Goal: Task Accomplishment & Management: Manage account settings

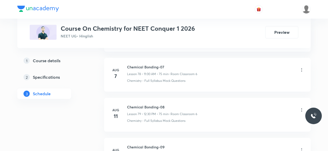
scroll to position [3606, 0]
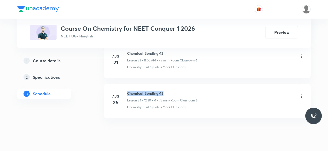
drag, startPoint x: 127, startPoint y: 77, endPoint x: 164, endPoint y: 76, distance: 36.6
click at [164, 91] on h6 "Chemical Bonding-13" at bounding box center [162, 93] width 70 height 5
copy h6 "Chemical Bonding-13"
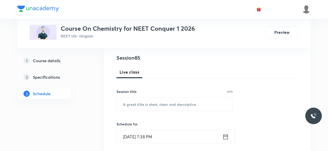
scroll to position [59, 0]
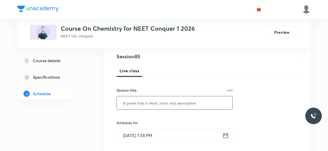
click at [129, 102] on input "text" at bounding box center [175, 102] width 116 height 13
paste input "Chemical Bonding-13"
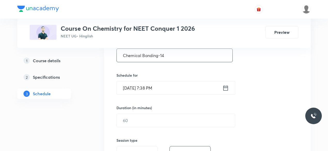
scroll to position [111, 0]
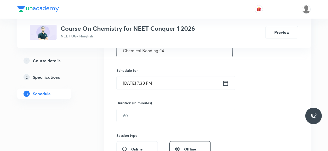
type input "Chemical Bonding-14"
click at [225, 83] on icon at bounding box center [225, 82] width 6 height 7
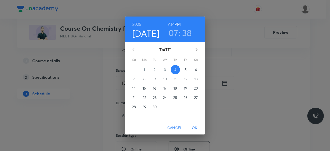
click at [185, 70] on p "5" at bounding box center [186, 69] width 2 height 5
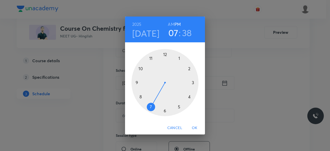
click at [137, 82] on div at bounding box center [165, 82] width 67 height 67
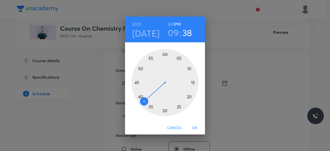
click at [165, 110] on div at bounding box center [165, 82] width 67 height 67
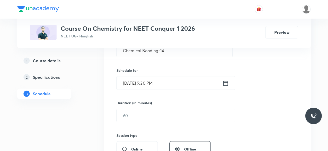
click at [227, 82] on icon at bounding box center [225, 82] width 6 height 7
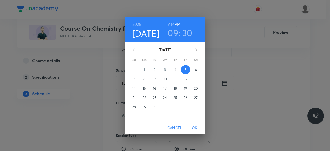
click at [172, 24] on h6 "AM" at bounding box center [171, 24] width 6 height 7
click at [193, 129] on span "OK" at bounding box center [195, 128] width 12 height 6
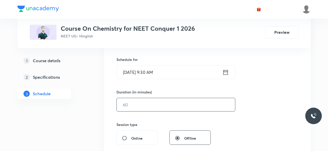
scroll to position [123, 0]
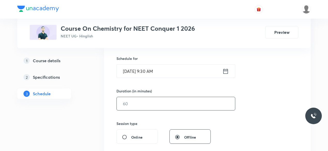
click at [138, 106] on input "text" at bounding box center [176, 103] width 118 height 13
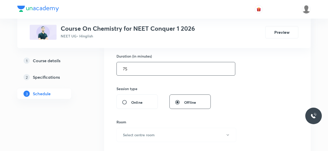
scroll to position [158, 0]
type input "75"
click at [147, 132] on h6 "Select centre room" at bounding box center [139, 134] width 32 height 5
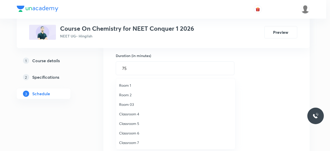
click at [137, 133] on span "Classroom 6" at bounding box center [175, 132] width 113 height 5
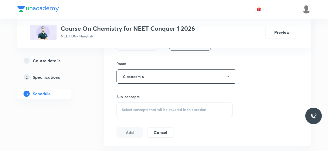
scroll to position [216, 0]
click at [126, 109] on span "Select concepts that wil be covered in this session" at bounding box center [164, 109] width 84 height 4
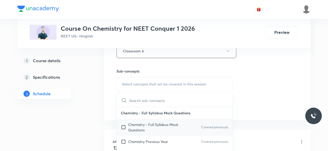
scroll to position [242, 0]
click at [123, 126] on input "checkbox" at bounding box center [124, 127] width 7 height 11
checkbox input "true"
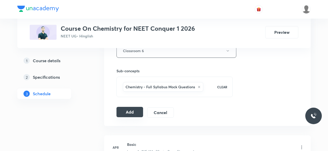
click at [128, 113] on button "Add" at bounding box center [129, 112] width 27 height 10
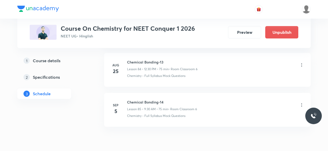
scroll to position [3400, 0]
click at [300, 103] on icon at bounding box center [301, 105] width 5 height 5
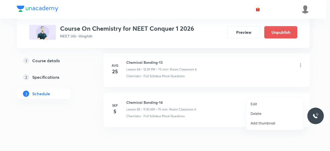
click at [262, 114] on li "Delete" at bounding box center [275, 114] width 56 height 10
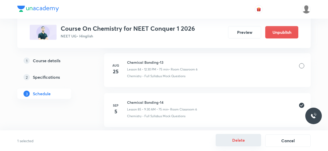
click at [240, 144] on button "Delete" at bounding box center [237, 140] width 45 height 12
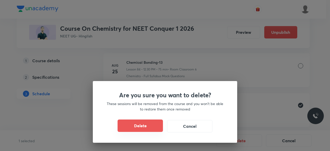
click at [152, 131] on button "Delete" at bounding box center [140, 125] width 45 height 12
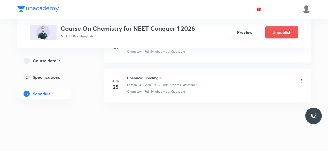
scroll to position [3370, 0]
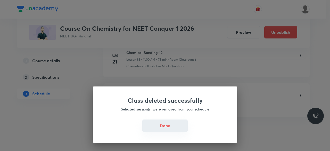
click at [184, 125] on button "Done" at bounding box center [164, 125] width 45 height 12
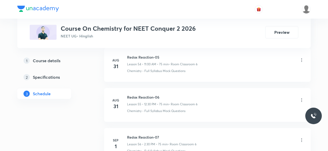
scroll to position [2651, 0]
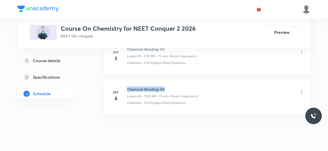
drag, startPoint x: 127, startPoint y: 78, endPoint x: 164, endPoint y: 79, distance: 36.9
click at [164, 86] on h6 "Chemical Bonding-04" at bounding box center [162, 88] width 70 height 5
copy h6 "Chemical Bonding-04"
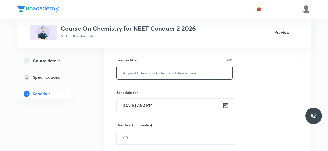
scroll to position [89, 0]
click at [139, 73] on input "text" at bounding box center [175, 72] width 116 height 13
paste input "Chemical Bonding-04"
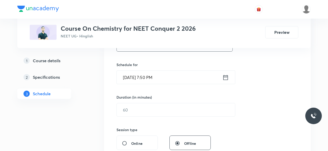
scroll to position [118, 0]
type input "Chemical Bonding-05"
click at [225, 76] on icon at bounding box center [225, 76] width 6 height 7
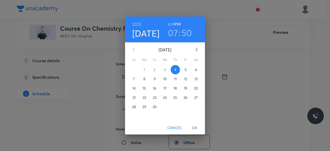
click at [185, 69] on p "5" at bounding box center [186, 69] width 2 height 5
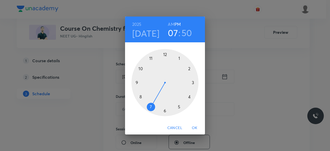
click at [138, 82] on div at bounding box center [165, 82] width 67 height 67
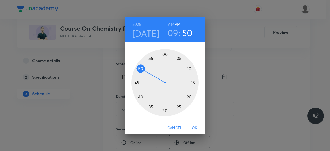
click at [164, 110] on div at bounding box center [165, 82] width 67 height 67
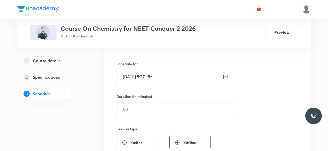
click at [225, 75] on icon at bounding box center [225, 76] width 6 height 7
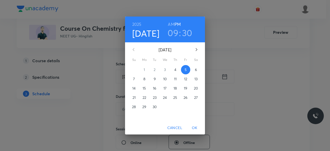
click at [172, 25] on h6 "AM" at bounding box center [171, 24] width 6 height 7
click at [195, 127] on span "OK" at bounding box center [195, 128] width 12 height 6
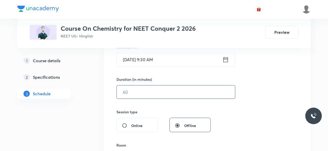
scroll to position [135, 0]
click at [137, 95] on input "text" at bounding box center [176, 91] width 118 height 13
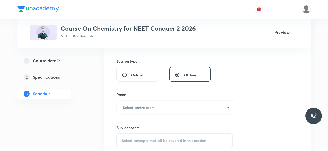
scroll to position [187, 0]
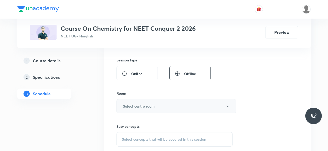
type input "75"
click at [136, 104] on h6 "Select centre room" at bounding box center [139, 105] width 32 height 5
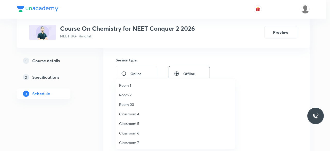
click at [134, 133] on span "Classroom 6" at bounding box center [175, 132] width 113 height 5
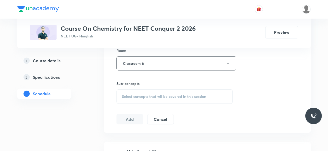
scroll to position [231, 0]
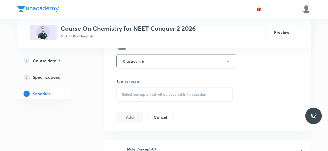
click at [121, 92] on div "Select concepts that wil be covered in this session" at bounding box center [174, 94] width 116 height 14
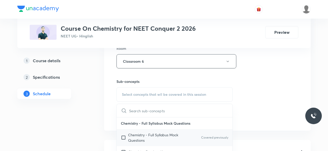
click at [122, 135] on input "checkbox" at bounding box center [124, 137] width 7 height 11
checkbox input "true"
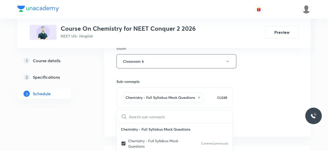
click at [111, 113] on div "Session 61 Live class Session title 19/99 Chemical Bonding-05 ​ Schedule for Se…" at bounding box center [207, 4] width 206 height 265
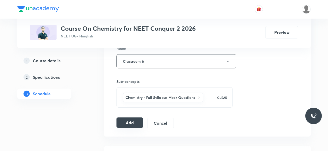
click at [123, 120] on button "Add" at bounding box center [129, 122] width 27 height 10
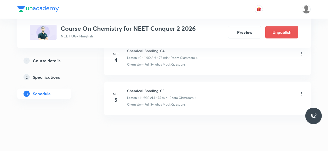
scroll to position [2454, 0]
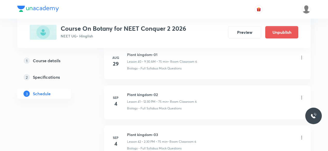
scroll to position [1934, 0]
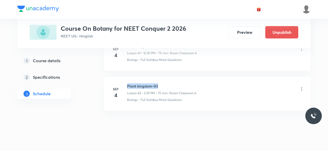
drag, startPoint x: 127, startPoint y: 78, endPoint x: 159, endPoint y: 78, distance: 32.0
click at [159, 83] on h6 "Plant kingdom-03" at bounding box center [161, 85] width 69 height 5
copy h6 "Plant kingdom-03"
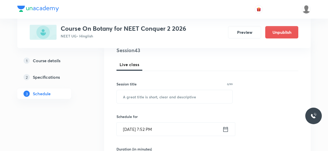
scroll to position [77, 0]
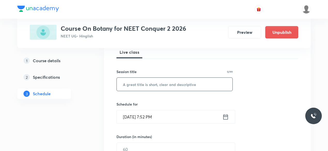
click at [141, 87] on input "text" at bounding box center [175, 84] width 116 height 13
paste input "Plant kingdom-03"
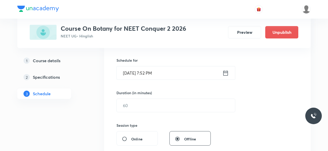
scroll to position [123, 0]
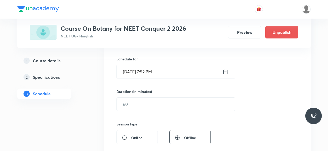
type input "Plant kingdom-04"
click at [224, 72] on icon at bounding box center [225, 71] width 6 height 7
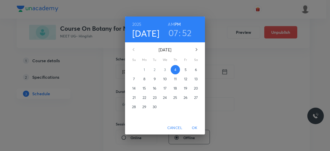
click at [184, 70] on span "5" at bounding box center [185, 69] width 9 height 5
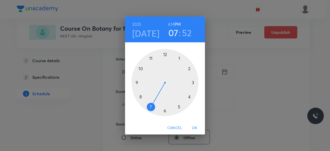
click at [151, 58] on div at bounding box center [165, 82] width 67 height 67
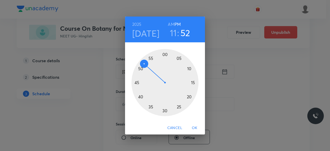
click at [165, 54] on div at bounding box center [165, 82] width 67 height 67
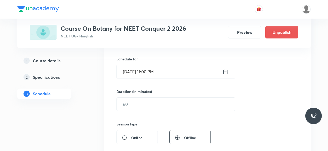
click at [224, 72] on icon at bounding box center [225, 71] width 6 height 7
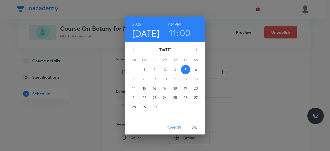
click at [169, 24] on h6 "AM" at bounding box center [171, 24] width 6 height 7
click at [193, 127] on span "OK" at bounding box center [195, 128] width 12 height 6
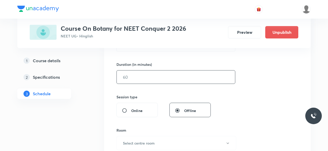
scroll to position [152, 0]
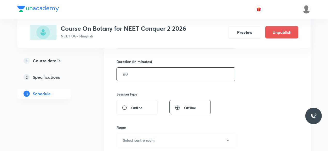
click at [134, 73] on input "text" at bounding box center [176, 74] width 118 height 13
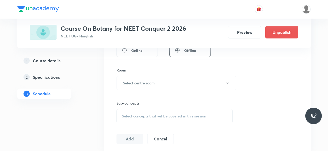
scroll to position [210, 0]
type input "75"
click at [135, 80] on h6 "Select centre room" at bounding box center [139, 82] width 32 height 5
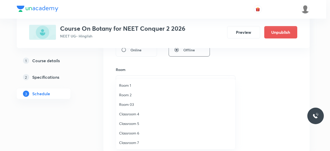
click at [135, 132] on span "Classroom 6" at bounding box center [175, 132] width 113 height 5
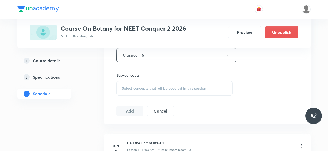
scroll to position [243, 0]
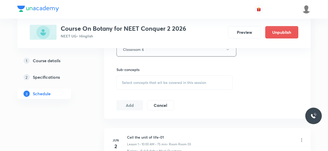
click at [123, 80] on span "Select concepts that wil be covered in this session" at bounding box center [164, 82] width 84 height 4
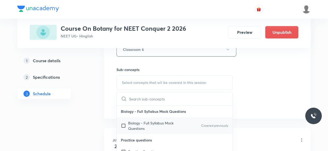
click at [124, 124] on input "checkbox" at bounding box center [124, 125] width 7 height 11
checkbox input "true"
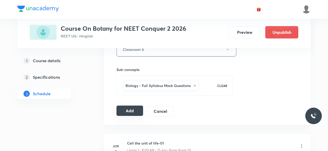
click at [128, 108] on button "Add" at bounding box center [129, 111] width 27 height 10
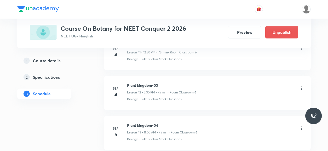
scroll to position [1738, 0]
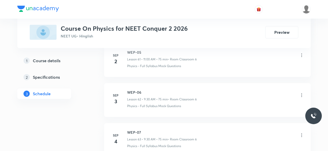
scroll to position [2770, 0]
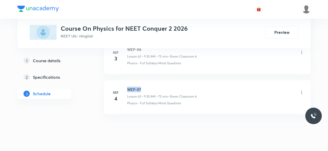
drag, startPoint x: 127, startPoint y: 77, endPoint x: 141, endPoint y: 77, distance: 13.7
click at [141, 87] on h6 "WEP-07" at bounding box center [162, 89] width 70 height 5
copy h6 "WEP-07"
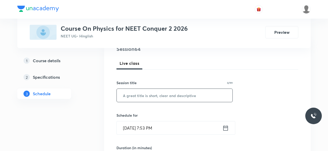
scroll to position [68, 0]
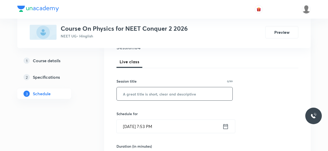
click at [133, 94] on input "text" at bounding box center [175, 93] width 116 height 13
paste input "WEP-07"
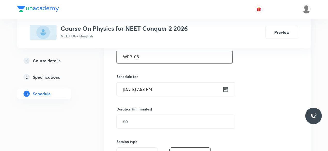
scroll to position [107, 0]
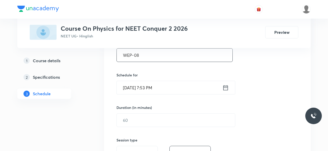
type input "WEP-08"
click at [225, 89] on icon at bounding box center [225, 87] width 6 height 7
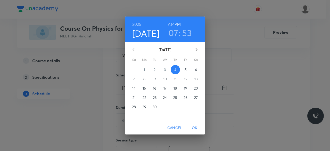
click at [186, 70] on p "5" at bounding box center [186, 69] width 2 height 5
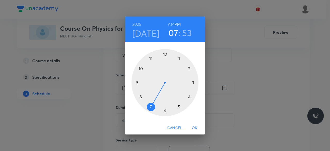
click at [165, 54] on div at bounding box center [165, 82] width 67 height 67
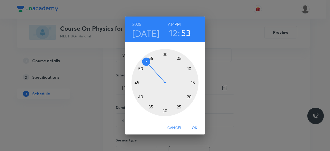
click at [165, 110] on div at bounding box center [165, 82] width 67 height 67
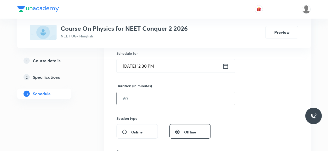
scroll to position [130, 0]
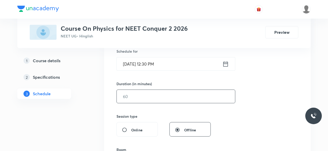
click at [139, 96] on input "text" at bounding box center [176, 96] width 118 height 13
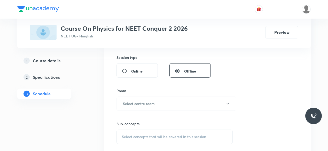
scroll to position [193, 0]
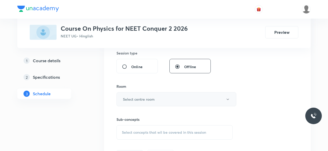
type input "75"
click at [139, 96] on h6 "Select centre room" at bounding box center [139, 98] width 32 height 5
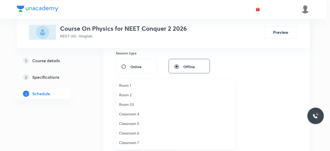
click at [138, 134] on span "Classroom 6" at bounding box center [175, 132] width 113 height 5
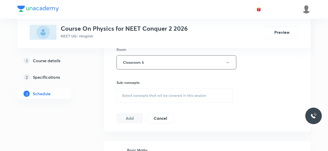
scroll to position [231, 0]
click at [124, 93] on span "Select concepts that wil be covered in this session" at bounding box center [164, 95] width 84 height 4
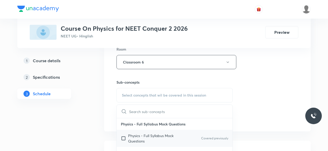
click at [124, 138] on input "checkbox" at bounding box center [124, 138] width 7 height 11
checkbox input "true"
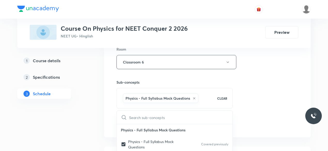
click at [110, 112] on div "Session 64 Live class Session title 6/99 WEP-08 ​ Schedule for Sep 5, 2025, 12:…" at bounding box center [207, 5] width 206 height 265
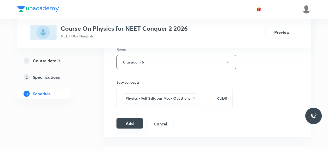
click at [124, 121] on button "Add" at bounding box center [129, 123] width 27 height 10
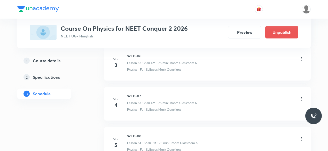
scroll to position [2574, 0]
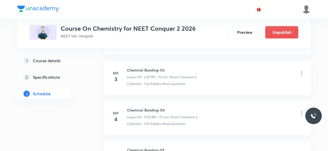
scroll to position [2690, 0]
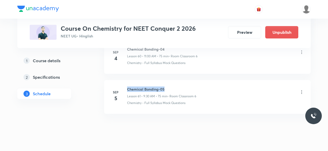
drag, startPoint x: 127, startPoint y: 77, endPoint x: 164, endPoint y: 77, distance: 36.9
click at [164, 86] on h6 "Chemical Bonding-05" at bounding box center [161, 88] width 69 height 5
copy h6 "Chemical Bonding-05"
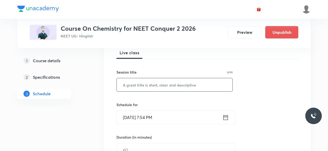
scroll to position [79, 0]
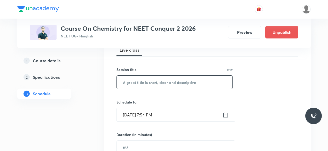
click at [139, 84] on input "text" at bounding box center [175, 82] width 116 height 13
paste input "Chemical Bonding-05"
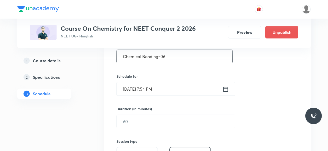
scroll to position [106, 0]
type input "Chemical Bonding-06"
click at [225, 87] on icon at bounding box center [225, 87] width 5 height 5
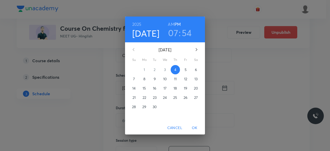
click at [186, 69] on p "5" at bounding box center [186, 69] width 2 height 5
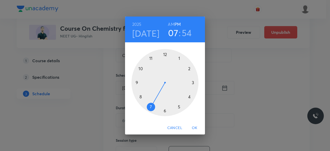
drag, startPoint x: 189, startPoint y: 68, endPoint x: 188, endPoint y: 73, distance: 4.7
click at [189, 68] on div at bounding box center [165, 82] width 67 height 67
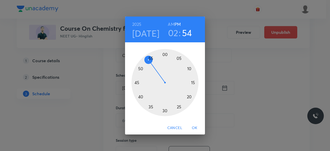
click at [165, 111] on div at bounding box center [165, 82] width 67 height 67
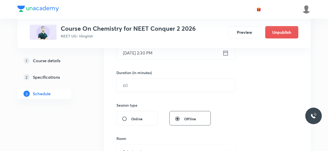
scroll to position [142, 0]
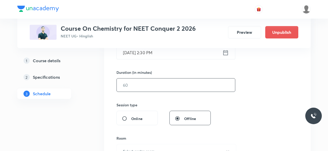
click at [139, 86] on input "text" at bounding box center [176, 84] width 118 height 13
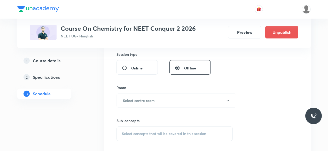
scroll to position [204, 0]
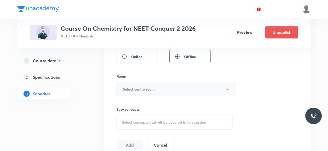
type input "75"
click at [137, 87] on h6 "Select centre room" at bounding box center [139, 88] width 32 height 5
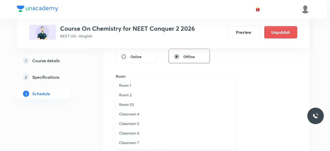
click at [136, 131] on span "Classroom 6" at bounding box center [175, 132] width 113 height 5
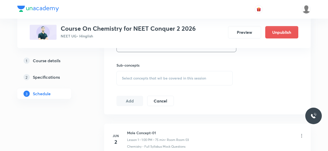
scroll to position [250, 0]
click at [126, 76] on span "Select concepts that wil be covered in this session" at bounding box center [164, 76] width 84 height 4
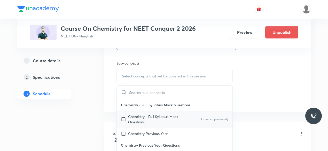
click at [123, 118] on input "checkbox" at bounding box center [124, 119] width 7 height 11
checkbox input "true"
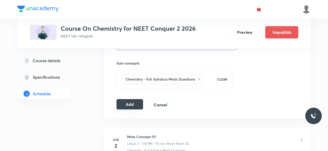
click at [124, 102] on button "Add" at bounding box center [129, 104] width 27 height 10
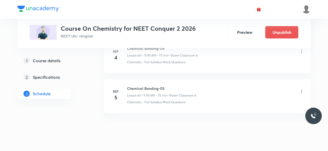
scroll to position [2494, 0]
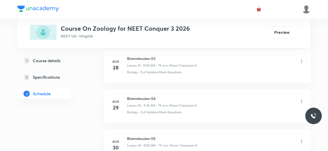
scroll to position [1615, 0]
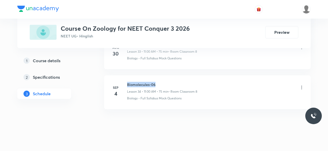
drag, startPoint x: 127, startPoint y: 77, endPoint x: 156, endPoint y: 77, distance: 28.6
click at [156, 82] on h6 "Biomolecules-06" at bounding box center [162, 84] width 70 height 5
copy h6 "Biomolecules-06"
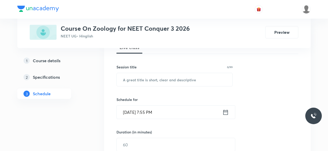
scroll to position [84, 0]
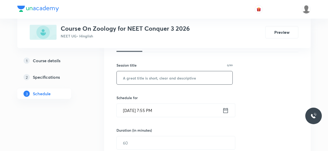
click at [141, 78] on input "text" at bounding box center [175, 77] width 116 height 13
paste input "Biomolecules-06"
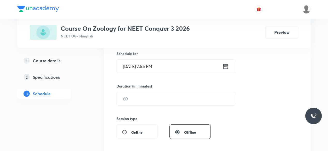
scroll to position [130, 0]
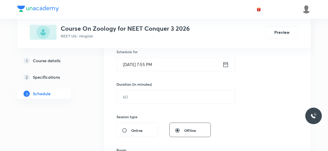
type input "Biomolecules-07"
click at [225, 65] on icon at bounding box center [225, 64] width 6 height 7
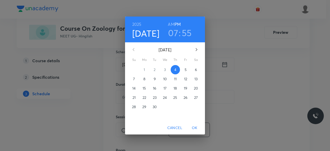
click at [186, 69] on p "5" at bounding box center [186, 69] width 2 height 5
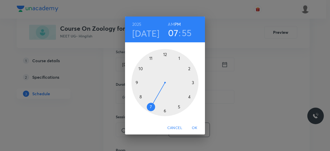
click at [137, 82] on div at bounding box center [165, 82] width 67 height 67
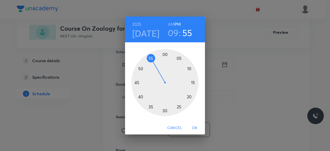
click at [165, 111] on div at bounding box center [165, 82] width 67 height 67
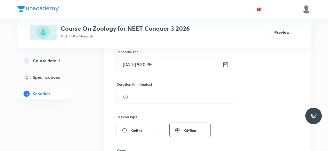
click at [227, 64] on icon at bounding box center [225, 64] width 6 height 7
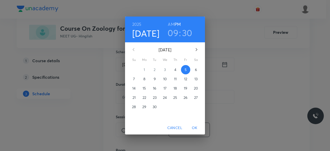
click at [172, 25] on h6 "AM" at bounding box center [171, 24] width 6 height 7
click at [196, 126] on span "OK" at bounding box center [195, 128] width 12 height 6
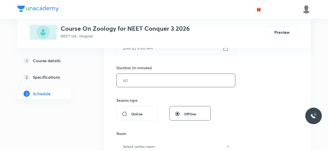
scroll to position [147, 0]
click at [138, 81] on input "text" at bounding box center [176, 80] width 118 height 13
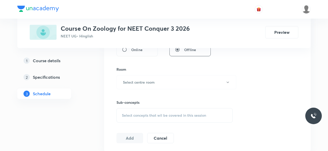
scroll to position [211, 0]
type input "75"
click at [138, 81] on h6 "Select centre room" at bounding box center [139, 81] width 32 height 5
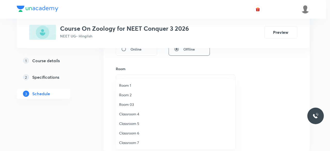
click at [138, 140] on span "Classroom 7" at bounding box center [175, 142] width 113 height 5
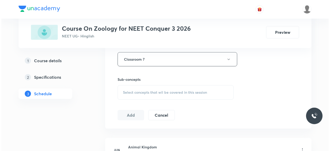
scroll to position [234, 0]
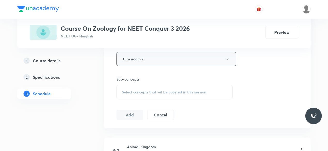
click at [144, 58] on button "Classroom 7" at bounding box center [176, 59] width 120 height 14
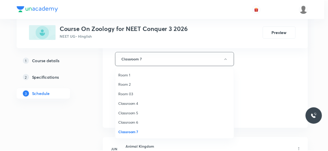
scroll to position [10, 0]
click at [138, 131] on span "Classroom 8" at bounding box center [175, 132] width 113 height 5
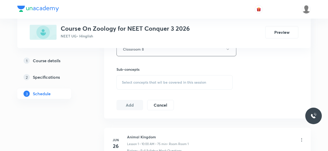
scroll to position [245, 0]
click at [124, 80] on span "Select concepts that wil be covered in this session" at bounding box center [164, 81] width 84 height 4
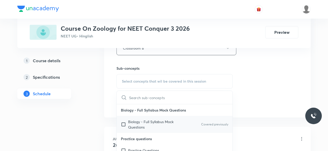
click at [124, 124] on input "checkbox" at bounding box center [124, 124] width 7 height 11
checkbox input "true"
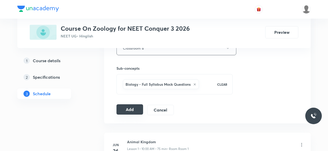
click at [129, 107] on button "Add" at bounding box center [129, 109] width 27 height 10
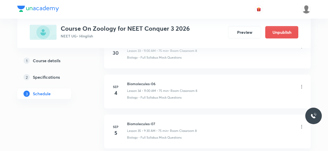
scroll to position [1419, 0]
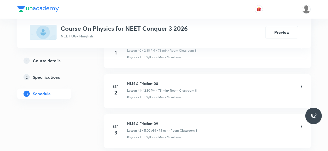
scroll to position [1974, 0]
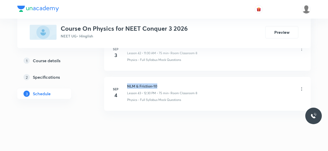
drag, startPoint x: 127, startPoint y: 78, endPoint x: 158, endPoint y: 78, distance: 30.4
click at [158, 83] on h6 "NLM & Friction-10" at bounding box center [162, 85] width 70 height 5
copy h6 "NLM & Friction-10"
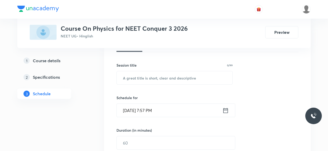
scroll to position [84, 0]
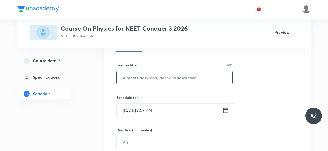
click at [145, 79] on input "text" at bounding box center [175, 77] width 116 height 13
paste input "NLM & Friction-10"
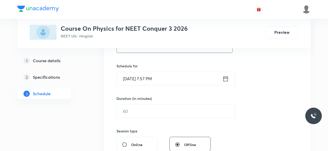
scroll to position [120, 0]
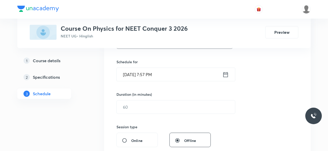
type input "NLM & Friction-11"
click at [225, 75] on icon at bounding box center [225, 74] width 6 height 7
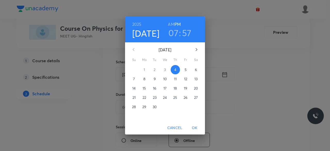
click at [186, 71] on p "5" at bounding box center [186, 69] width 2 height 5
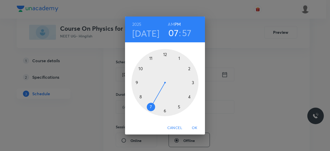
click at [151, 58] on div at bounding box center [165, 82] width 67 height 67
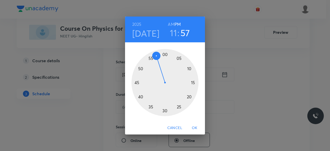
click at [165, 54] on div at bounding box center [165, 82] width 67 height 67
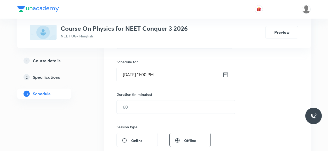
click at [224, 75] on icon at bounding box center [225, 74] width 6 height 7
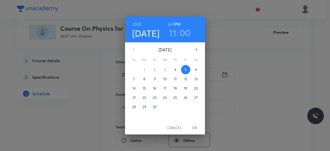
click at [173, 23] on h6 "AM" at bounding box center [171, 24] width 6 height 7
click at [193, 127] on span "OK" at bounding box center [195, 128] width 12 height 6
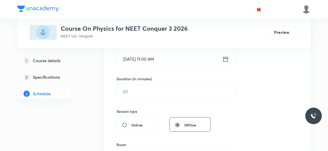
scroll to position [139, 0]
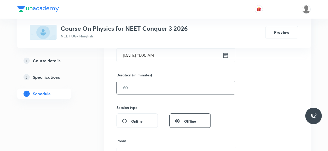
click at [137, 89] on input "text" at bounding box center [176, 87] width 118 height 13
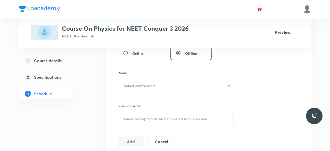
scroll to position [208, 0]
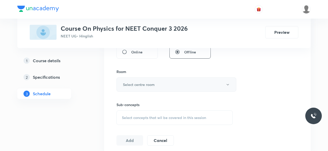
type input "75"
click at [139, 84] on h6 "Select centre room" at bounding box center [139, 84] width 32 height 5
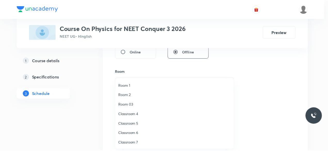
scroll to position [10, 0]
click at [139, 142] on span "Classroom 8" at bounding box center [175, 142] width 113 height 5
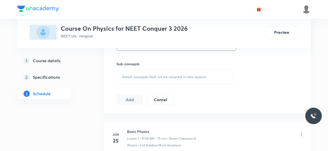
scroll to position [249, 0]
click at [122, 76] on span "Select concepts that wil be covered in this session" at bounding box center [164, 76] width 84 height 4
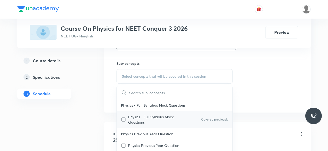
click at [123, 118] on input "checkbox" at bounding box center [124, 119] width 7 height 11
checkbox input "true"
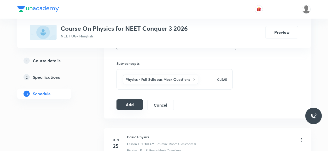
click at [127, 102] on button "Add" at bounding box center [129, 104] width 27 height 10
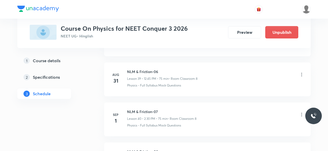
scroll to position [1777, 0]
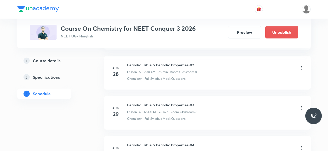
scroll to position [1894, 0]
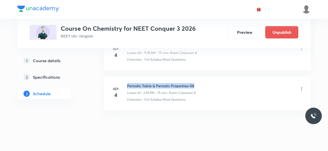
drag, startPoint x: 127, startPoint y: 77, endPoint x: 197, endPoint y: 78, distance: 69.7
click at [197, 83] on div "Periodic Table & Periodic Properties-08 Lesson 41 • 2:30 PM • 75 min • Room Cla…" at bounding box center [215, 89] width 177 height 12
copy h6 "Periodic Table & Periodic Properties-08"
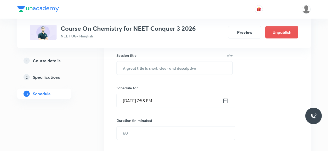
scroll to position [94, 0]
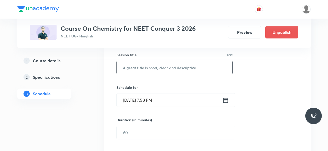
click at [134, 69] on input "text" at bounding box center [175, 67] width 116 height 13
paste input "Periodic Table & Periodic Properties-08"
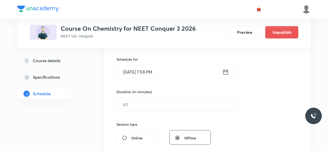
scroll to position [124, 0]
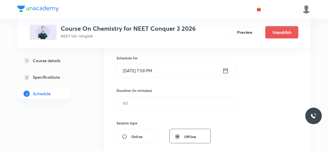
type input "Periodic Table & Periodic Properties-09"
click at [226, 71] on icon at bounding box center [225, 70] width 6 height 7
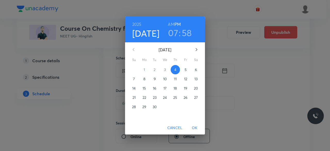
click at [186, 70] on p "5" at bounding box center [186, 69] width 2 height 5
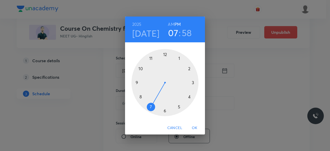
click at [164, 55] on div at bounding box center [165, 82] width 67 height 67
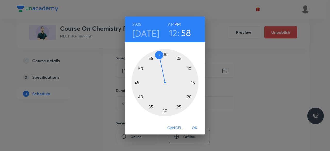
click at [165, 111] on div at bounding box center [165, 82] width 67 height 67
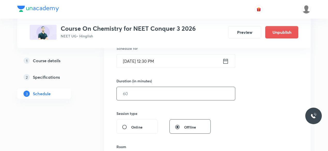
scroll to position [134, 0]
click at [138, 90] on input "text" at bounding box center [176, 92] width 118 height 13
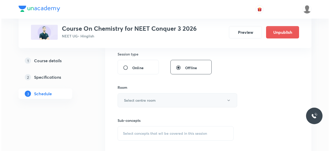
scroll to position [193, 0]
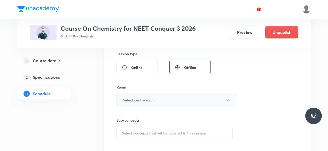
type input "75"
click at [133, 98] on h6 "Select centre room" at bounding box center [139, 99] width 32 height 5
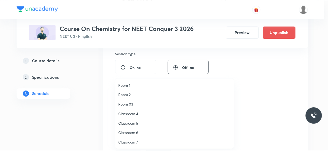
scroll to position [10, 0]
click at [138, 141] on span "Classroom 8" at bounding box center [175, 142] width 113 height 5
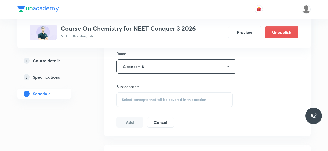
scroll to position [230, 0]
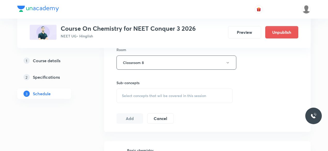
click at [123, 95] on span "Select concepts that wil be covered in this session" at bounding box center [164, 96] width 84 height 4
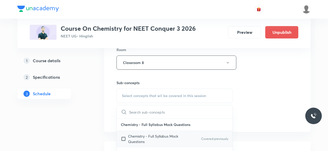
click at [123, 139] on input "checkbox" at bounding box center [124, 138] width 7 height 11
checkbox input "true"
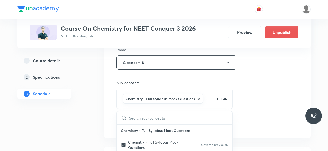
click at [109, 110] on div "Session 42 Live class Session title 39/99 Periodic Table & Periodic Properties-…" at bounding box center [207, 5] width 206 height 265
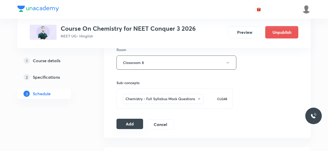
click at [125, 120] on button "Add" at bounding box center [129, 124] width 27 height 10
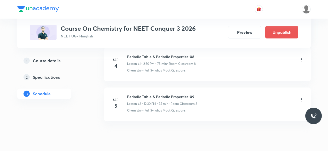
scroll to position [1698, 0]
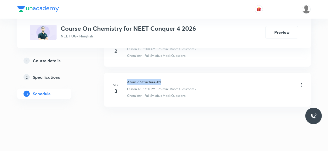
drag, startPoint x: 128, startPoint y: 78, endPoint x: 160, endPoint y: 77, distance: 32.8
click at [160, 79] on h6 "Atomic Structure-01" at bounding box center [161, 81] width 69 height 5
copy h6 "Atomic Structure-01"
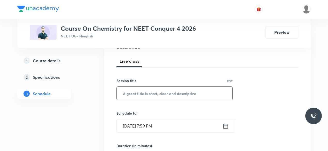
scroll to position [69, 0]
click at [144, 95] on input "text" at bounding box center [175, 92] width 116 height 13
paste input "Atomic Structure-01"
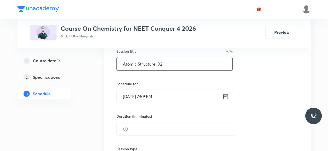
scroll to position [102, 0]
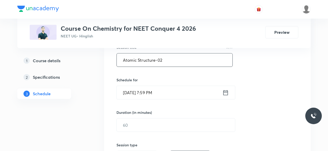
type input "Atomic Structure-02"
click at [224, 92] on icon at bounding box center [225, 92] width 6 height 7
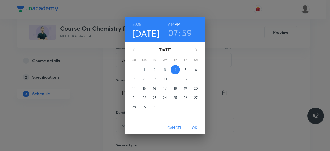
click at [185, 71] on p "5" at bounding box center [186, 69] width 2 height 5
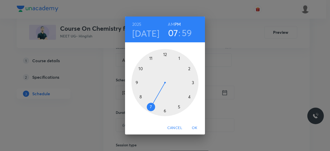
click at [151, 59] on div at bounding box center [165, 82] width 67 height 67
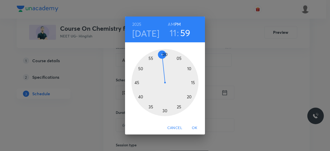
click at [165, 55] on div at bounding box center [165, 82] width 67 height 67
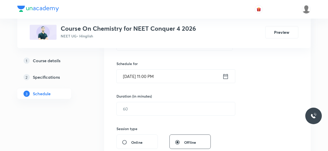
scroll to position [118, 0]
click at [225, 75] on icon at bounding box center [225, 75] width 6 height 7
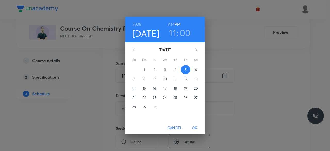
click at [172, 24] on h6 "AM" at bounding box center [171, 24] width 6 height 7
click at [195, 127] on span "OK" at bounding box center [195, 128] width 12 height 6
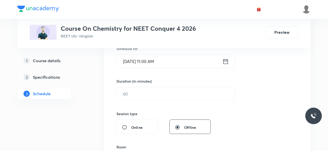
scroll to position [133, 0]
click at [132, 95] on input "text" at bounding box center [176, 93] width 118 height 13
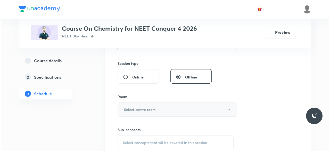
scroll to position [184, 0]
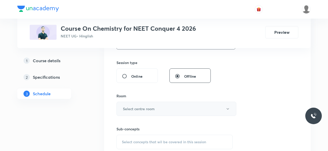
type input "75"
click at [133, 107] on h6 "Select centre room" at bounding box center [139, 108] width 32 height 5
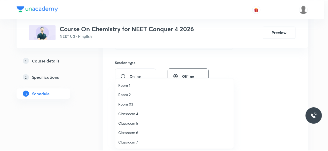
scroll to position [10, 0]
click at [137, 132] on span "Classroom 7" at bounding box center [175, 132] width 113 height 5
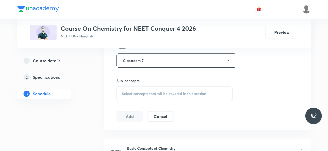
scroll to position [232, 0]
click at [122, 92] on span "Select concepts that wil be covered in this session" at bounding box center [164, 93] width 84 height 4
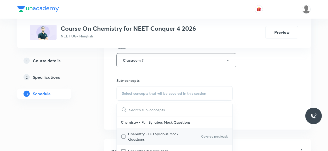
click at [124, 137] on input "checkbox" at bounding box center [124, 136] width 7 height 11
checkbox input "true"
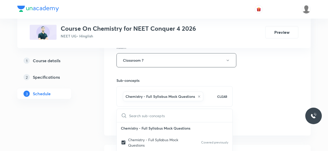
click at [108, 109] on div "Session 20 Live class Session title 19/99 Atomic Structure-02 ​ Schedule for Se…" at bounding box center [207, 3] width 206 height 265
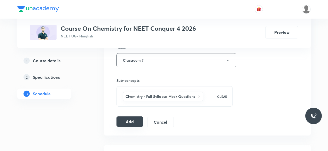
click at [130, 118] on button "Add" at bounding box center [129, 121] width 27 height 10
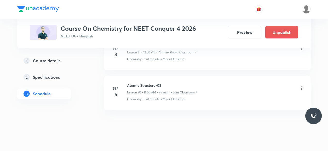
scroll to position [822, 0]
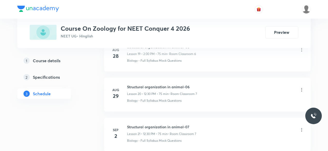
scroll to position [1138, 0]
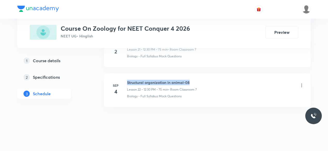
drag, startPoint x: 127, startPoint y: 78, endPoint x: 191, endPoint y: 78, distance: 64.5
click at [191, 80] on h6 "Structural organization in animal-08" at bounding box center [162, 82] width 70 height 5
copy h6 "Structural organization in animal-08"
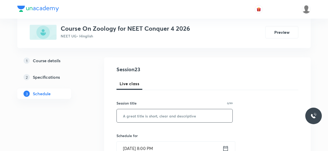
scroll to position [56, 0]
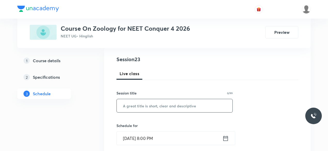
click at [141, 108] on input "text" at bounding box center [175, 105] width 116 height 13
paste input "Structural organization in animal-08"
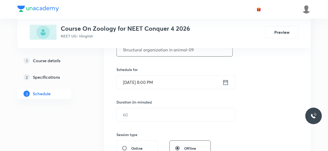
scroll to position [112, 0]
type input "Structural organization in animal-09"
click at [225, 82] on icon at bounding box center [225, 81] width 5 height 5
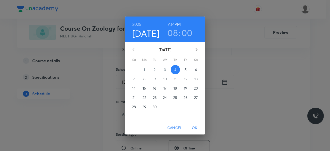
click at [185, 69] on p "5" at bounding box center [186, 69] width 2 height 5
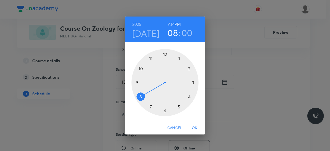
click at [165, 54] on div at bounding box center [165, 82] width 67 height 67
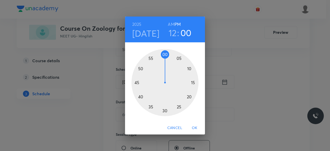
click at [165, 110] on div at bounding box center [165, 82] width 67 height 67
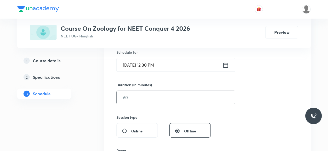
scroll to position [130, 0]
click at [137, 96] on input "text" at bounding box center [176, 97] width 118 height 13
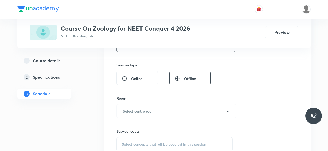
scroll to position [183, 0]
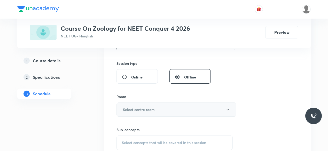
type input "75"
click at [124, 109] on h6 "Select centre room" at bounding box center [139, 109] width 32 height 5
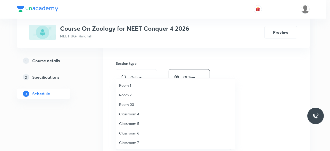
click at [137, 143] on span "Classroom 7" at bounding box center [175, 142] width 113 height 5
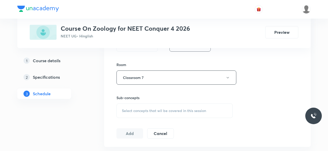
scroll to position [217, 0]
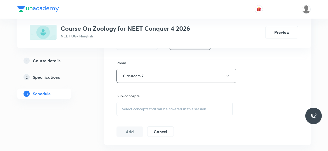
click at [123, 107] on span "Select concepts that wil be covered in this session" at bounding box center [164, 109] width 84 height 4
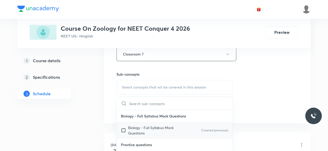
scroll to position [240, 0]
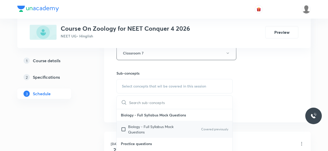
click at [123, 127] on input "checkbox" at bounding box center [124, 129] width 7 height 11
checkbox input "true"
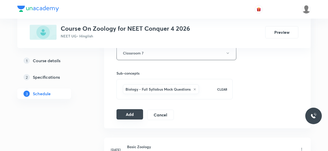
click at [125, 112] on button "Add" at bounding box center [129, 114] width 27 height 10
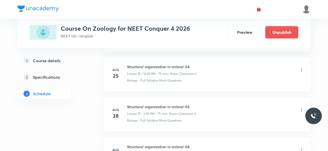
scroll to position [941, 0]
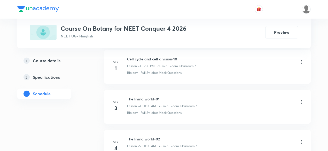
scroll to position [1257, 0]
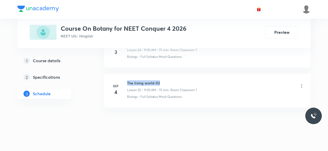
drag, startPoint x: 127, startPoint y: 78, endPoint x: 161, endPoint y: 76, distance: 34.4
click at [161, 80] on h6 "The living world-02" at bounding box center [162, 82] width 70 height 5
copy h6 "The living world-02"
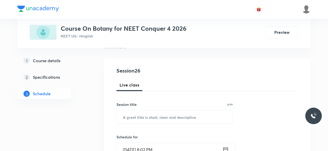
scroll to position [66, 0]
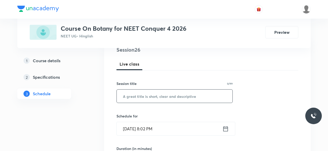
click at [125, 95] on input "text" at bounding box center [175, 96] width 116 height 13
paste input "The living world-02"
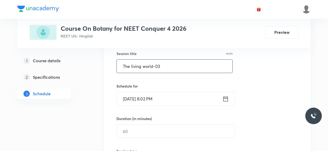
scroll to position [100, 0]
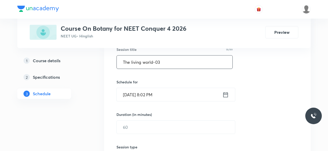
type input "The living world-03"
click at [224, 95] on icon at bounding box center [225, 94] width 6 height 7
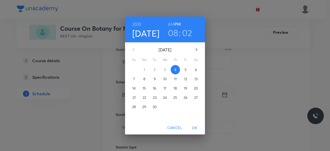
click at [186, 70] on p "5" at bounding box center [186, 69] width 2 height 5
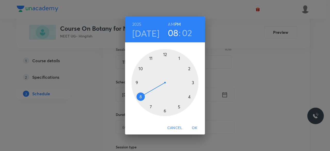
click at [190, 68] on div at bounding box center [165, 82] width 67 height 67
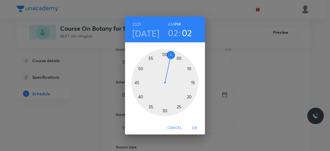
click at [165, 54] on div at bounding box center [165, 82] width 67 height 67
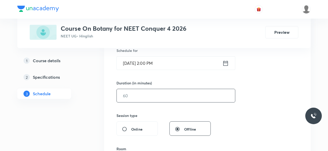
scroll to position [131, 0]
click at [128, 93] on input "text" at bounding box center [176, 95] width 118 height 13
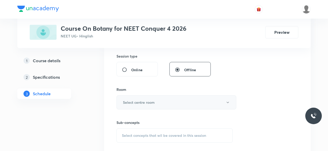
scroll to position [191, 0]
type input "75"
click at [129, 101] on h6 "Select centre room" at bounding box center [139, 101] width 32 height 5
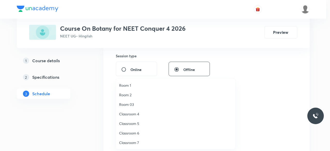
click at [135, 142] on span "Classroom 7" at bounding box center [175, 142] width 113 height 5
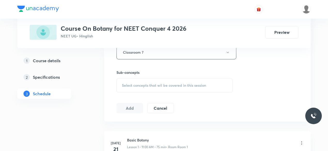
scroll to position [244, 0]
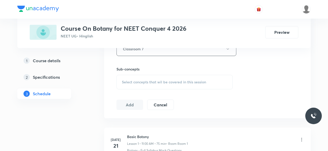
click at [124, 81] on span "Select concepts that wil be covered in this session" at bounding box center [164, 82] width 84 height 4
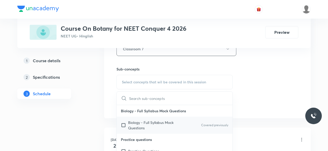
click at [122, 123] on input "checkbox" at bounding box center [124, 125] width 7 height 11
checkbox input "true"
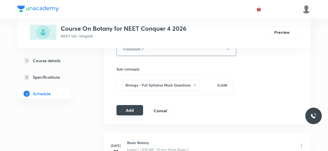
click at [127, 110] on button "Add" at bounding box center [129, 110] width 27 height 10
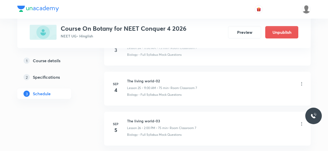
scroll to position [1061, 0]
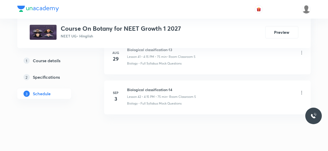
scroll to position [1934, 0]
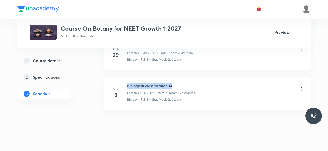
drag, startPoint x: 127, startPoint y: 77, endPoint x: 172, endPoint y: 77, distance: 44.6
click at [172, 83] on h6 "Biological classification-14" at bounding box center [161, 85] width 69 height 5
copy h6 "Biological classification-14"
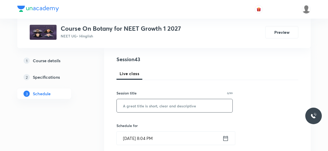
scroll to position [65, 0]
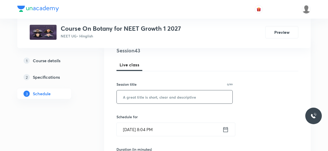
click at [136, 98] on input "text" at bounding box center [175, 96] width 116 height 13
paste input "Biological classification-14"
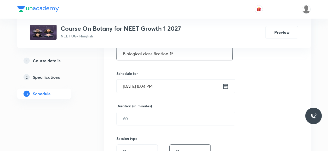
scroll to position [112, 0]
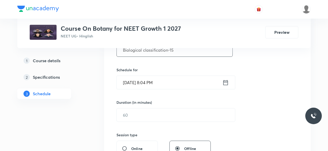
type input "Biological classification-15"
click at [225, 83] on icon at bounding box center [225, 82] width 6 height 7
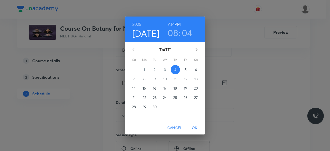
click at [186, 69] on p "5" at bounding box center [186, 69] width 2 height 5
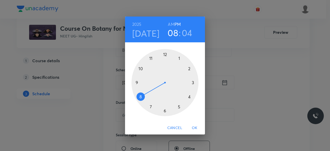
click at [190, 97] on div at bounding box center [165, 82] width 67 height 67
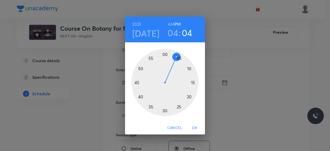
click at [193, 83] on div at bounding box center [165, 82] width 67 height 67
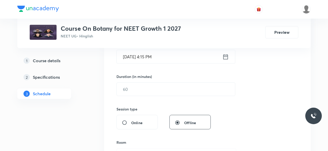
scroll to position [139, 0]
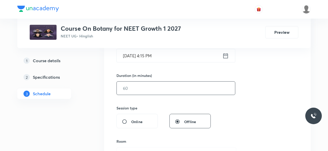
click at [134, 88] on input "text" at bounding box center [176, 88] width 118 height 13
type input "8"
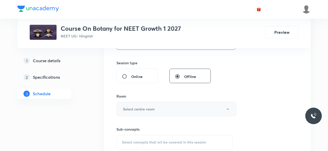
scroll to position [188, 0]
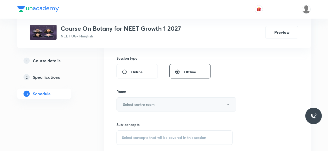
type input "75"
click at [147, 103] on h6 "Select centre room" at bounding box center [139, 104] width 32 height 5
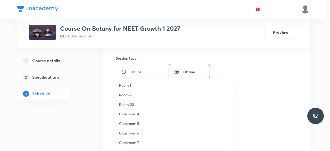
click at [136, 123] on span "Classroom 5" at bounding box center [175, 123] width 113 height 5
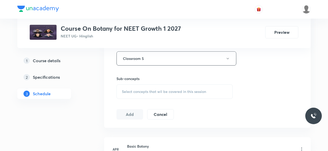
scroll to position [236, 0]
click at [124, 88] on span "Select concepts that wil be covered in this session" at bounding box center [164, 90] width 84 height 4
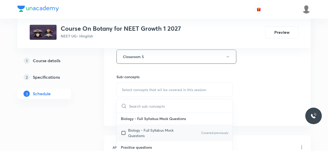
click at [124, 132] on input "checkbox" at bounding box center [124, 132] width 7 height 11
checkbox input "true"
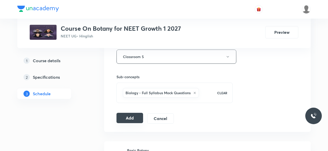
click at [133, 116] on button "Add" at bounding box center [129, 118] width 27 height 10
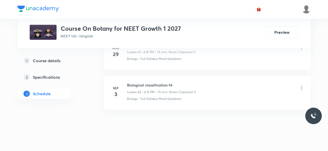
scroll to position [1738, 0]
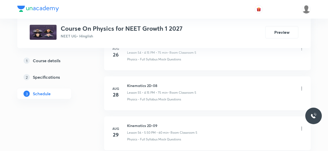
scroll to position [2531, 0]
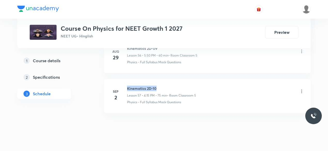
drag, startPoint x: 127, startPoint y: 77, endPoint x: 158, endPoint y: 77, distance: 30.7
click at [158, 86] on h6 "Kinematics 2D-10" at bounding box center [161, 88] width 69 height 5
copy h6 "Kinematics 2D-10"
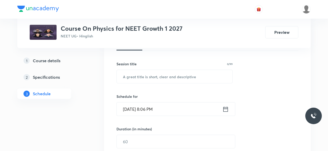
scroll to position [86, 0]
click at [130, 78] on input "text" at bounding box center [175, 75] width 116 height 13
paste input "Kinematics 2D-10"
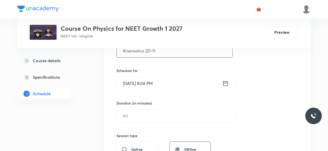
scroll to position [111, 0]
type input "Kinematics 2D-11"
click at [224, 83] on icon at bounding box center [225, 82] width 6 height 7
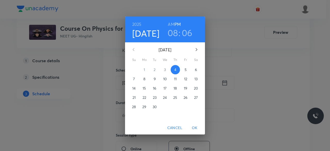
click at [186, 70] on p "5" at bounding box center [186, 69] width 2 height 5
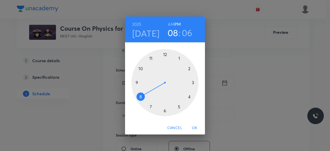
click at [180, 107] on div at bounding box center [165, 82] width 67 height 67
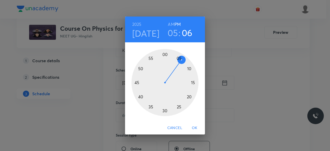
click at [141, 97] on div at bounding box center [165, 82] width 67 height 67
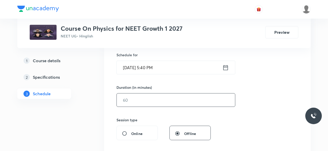
scroll to position [127, 0]
click at [138, 100] on input "text" at bounding box center [176, 99] width 118 height 13
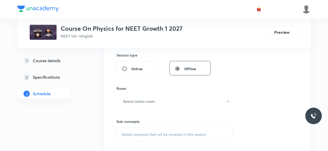
scroll to position [192, 0]
type input "75"
click at [124, 101] on h6 "Select centre room" at bounding box center [139, 100] width 32 height 5
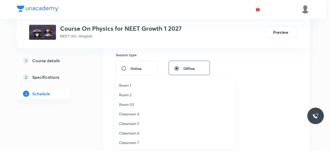
click at [135, 123] on span "Classroom 5" at bounding box center [175, 123] width 113 height 5
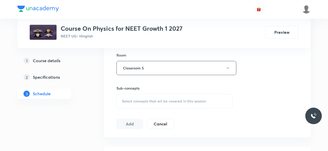
scroll to position [225, 0]
click at [124, 101] on span "Select concepts that wil be covered in this session" at bounding box center [164, 101] width 84 height 4
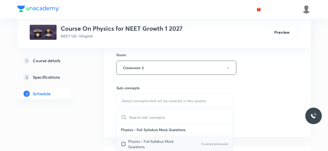
click at [124, 143] on input "checkbox" at bounding box center [124, 144] width 7 height 11
checkbox input "true"
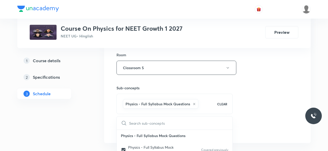
click at [109, 119] on div "Session 58 Live class Session title 16/99 Kinematics 2D-11 ​ Schedule for Sep 5…" at bounding box center [207, 10] width 206 height 265
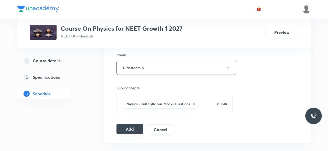
click at [127, 127] on button "Add" at bounding box center [129, 129] width 27 height 10
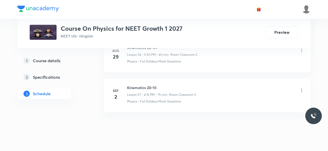
scroll to position [2335, 0]
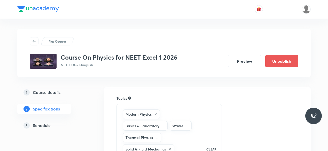
click at [52, 125] on div "3 Schedule" at bounding box center [53, 125] width 60 height 6
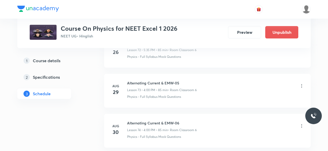
scroll to position [3288, 0]
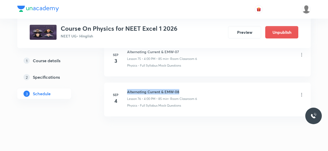
drag, startPoint x: 127, startPoint y: 79, endPoint x: 182, endPoint y: 78, distance: 55.0
click at [182, 89] on h6 "Alternating Current & EMW-08" at bounding box center [162, 91] width 70 height 5
copy h6 "Alternating Current & EMW-08"
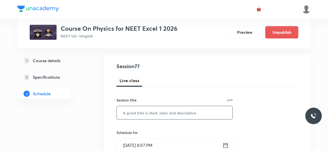
scroll to position [49, 0]
click at [127, 113] on input "text" at bounding box center [175, 112] width 116 height 13
paste input "Alternating Current & EMW-08"
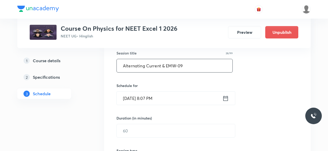
scroll to position [96, 0]
type input "Alternating Current & EMW-09"
click at [224, 96] on icon at bounding box center [225, 97] width 5 height 5
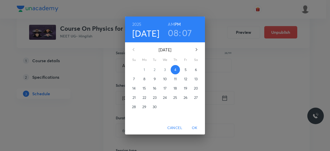
click at [186, 70] on p "5" at bounding box center [186, 69] width 2 height 5
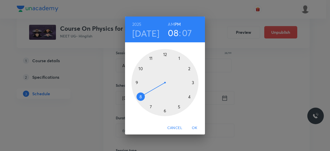
click at [190, 97] on div at bounding box center [165, 82] width 67 height 67
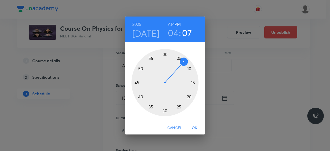
click at [165, 54] on div at bounding box center [165, 82] width 67 height 67
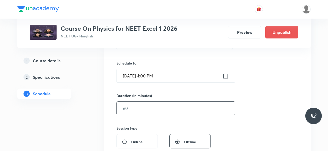
scroll to position [119, 0]
click at [136, 108] on input "text" at bounding box center [176, 107] width 118 height 13
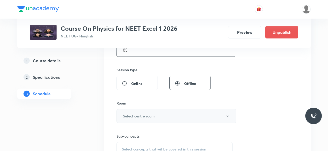
scroll to position [177, 0]
type input "85"
click at [133, 113] on h6 "Select centre room" at bounding box center [139, 114] width 32 height 5
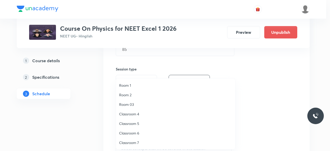
click at [136, 124] on span "Classroom 5" at bounding box center [175, 123] width 113 height 5
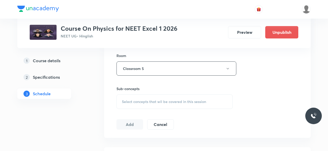
scroll to position [225, 0]
click at [123, 99] on span "Select concepts that wil be covered in this session" at bounding box center [164, 101] width 84 height 4
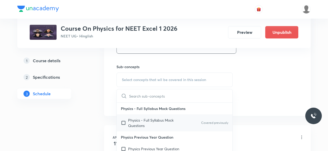
scroll to position [246, 0]
click at [124, 122] on input "checkbox" at bounding box center [124, 122] width 7 height 11
checkbox input "true"
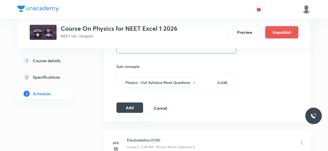
click at [125, 104] on button "Add" at bounding box center [129, 107] width 27 height 10
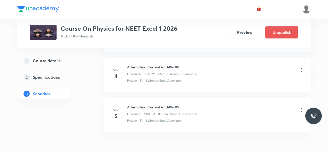
scroll to position [3091, 0]
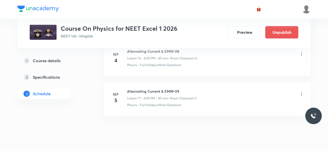
click at [300, 92] on icon at bounding box center [301, 94] width 5 height 5
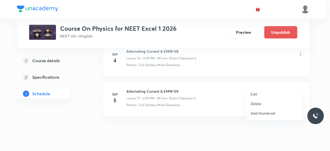
click at [255, 94] on p "Edit" at bounding box center [254, 93] width 6 height 5
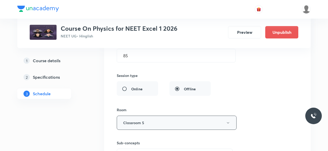
scroll to position [3210, 0]
click at [192, 115] on button "Classroom 5" at bounding box center [177, 122] width 120 height 14
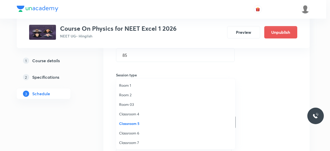
click at [139, 132] on span "Classroom 6" at bounding box center [175, 132] width 113 height 5
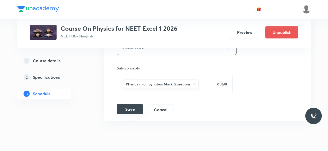
scroll to position [3286, 0]
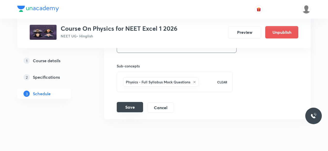
click at [127, 102] on button "Save" at bounding box center [130, 107] width 26 height 10
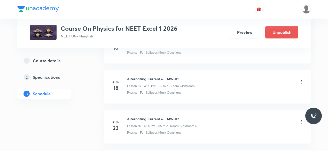
scroll to position [2773, 0]
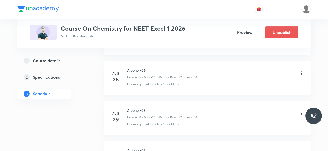
scroll to position [4204, 0]
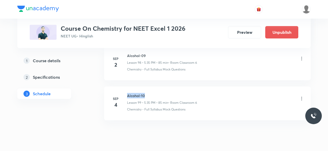
drag, startPoint x: 127, startPoint y: 78, endPoint x: 145, endPoint y: 77, distance: 18.1
click at [145, 93] on h6 "Alcohol-10" at bounding box center [162, 95] width 70 height 5
copy h6 "Alcohol-10"
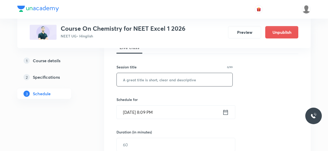
scroll to position [82, 0]
click at [134, 81] on input "text" at bounding box center [175, 79] width 116 height 13
paste input "Alcohol-10"
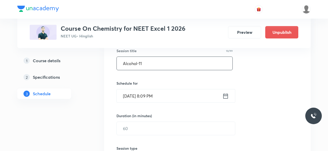
scroll to position [99, 0]
type input "Alcohol-11"
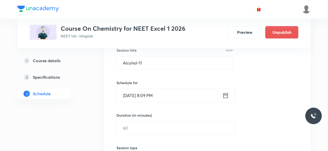
click at [226, 95] on icon at bounding box center [225, 95] width 6 height 7
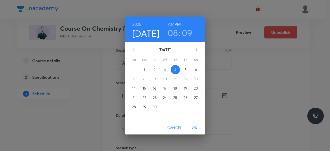
click at [185, 70] on p "5" at bounding box center [186, 69] width 2 height 5
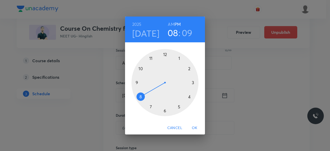
click at [179, 107] on div at bounding box center [165, 82] width 67 height 67
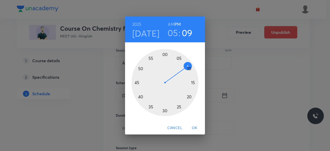
click at [151, 107] on div at bounding box center [165, 82] width 67 height 67
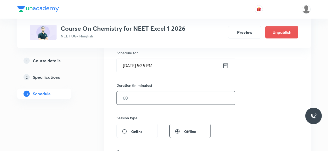
scroll to position [134, 0]
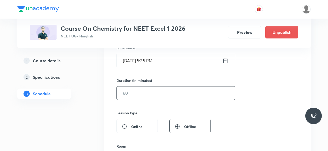
click at [137, 91] on input "text" at bounding box center [176, 92] width 118 height 13
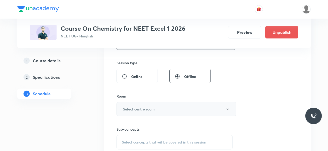
scroll to position [186, 0]
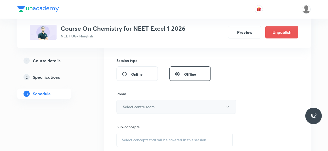
type input "85"
click at [126, 104] on h6 "Select centre room" at bounding box center [139, 106] width 32 height 5
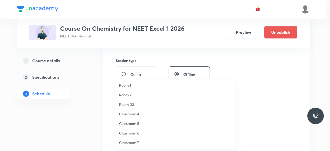
click at [134, 123] on span "Classroom 5" at bounding box center [175, 123] width 113 height 5
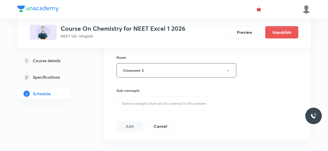
scroll to position [224, 0]
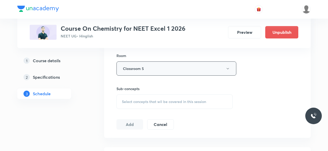
click at [144, 67] on button "Classroom 5" at bounding box center [176, 68] width 120 height 14
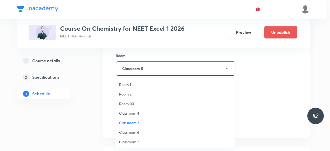
click at [137, 132] on span "Classroom 6" at bounding box center [175, 132] width 113 height 5
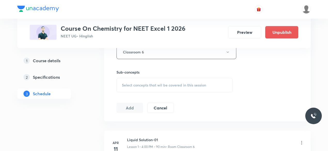
scroll to position [241, 0]
click at [122, 83] on span "Select concepts that wil be covered in this session" at bounding box center [164, 85] width 84 height 4
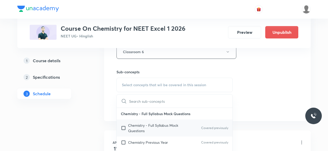
click at [123, 127] on input "checkbox" at bounding box center [124, 128] width 7 height 11
checkbox input "true"
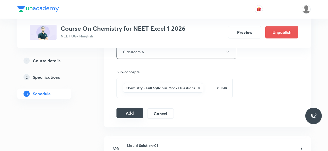
click at [123, 111] on button "Add" at bounding box center [129, 113] width 27 height 10
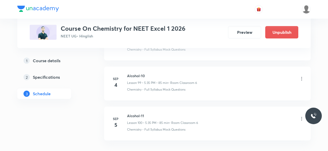
scroll to position [4007, 0]
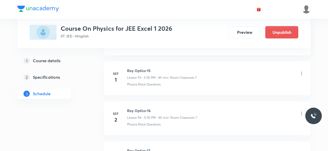
scroll to position [4044, 0]
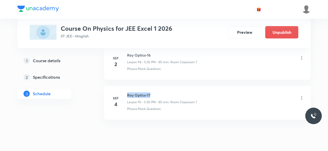
drag, startPoint x: 127, startPoint y: 77, endPoint x: 149, endPoint y: 76, distance: 21.7
click at [149, 92] on h6 "Ray Optics-17" at bounding box center [162, 94] width 70 height 5
copy h6 "Ray Optics-17"
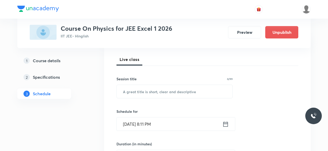
scroll to position [70, 0]
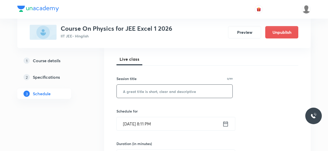
click at [128, 92] on input "text" at bounding box center [175, 91] width 116 height 13
paste input "Ray Optics-17"
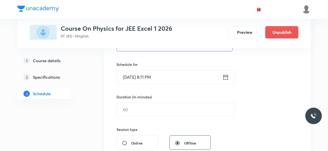
scroll to position [117, 0]
type input "Ray Optics-18"
click at [227, 76] on icon at bounding box center [225, 76] width 5 height 5
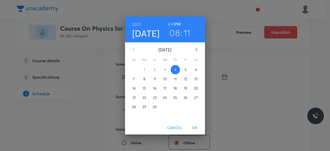
click at [184, 69] on span "5" at bounding box center [185, 69] width 9 height 5
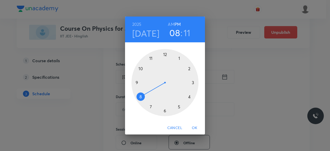
click at [193, 82] on div at bounding box center [165, 82] width 67 height 67
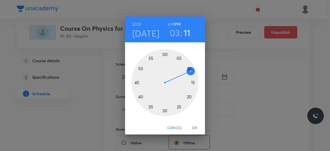
click at [165, 111] on div at bounding box center [165, 82] width 67 height 67
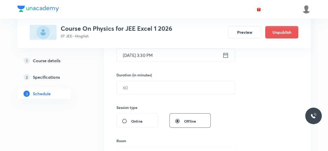
scroll to position [140, 0]
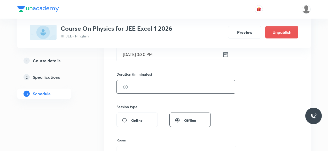
click at [137, 87] on input "text" at bounding box center [176, 86] width 118 height 13
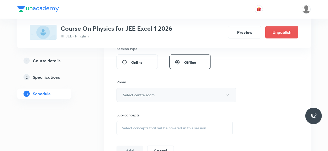
scroll to position [199, 0]
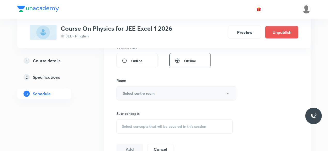
type input "85"
click at [135, 93] on h6 "Select centre room" at bounding box center [139, 93] width 32 height 5
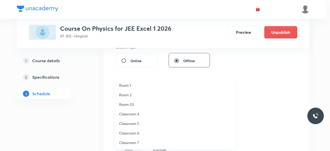
click at [131, 141] on span "Classroom 7" at bounding box center [175, 142] width 113 height 5
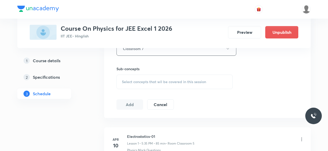
scroll to position [245, 0]
click at [123, 80] on span "Select concepts that wil be covered in this session" at bounding box center [164, 81] width 84 height 4
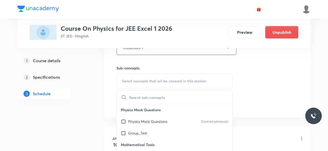
click at [124, 120] on input "checkbox" at bounding box center [124, 121] width 7 height 5
checkbox input "true"
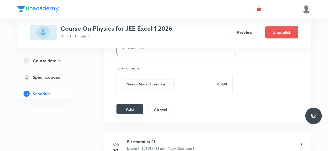
click at [131, 108] on button "Add" at bounding box center [129, 109] width 27 height 10
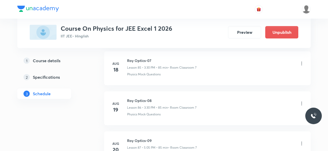
scroll to position [3848, 0]
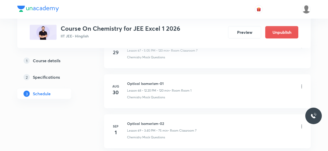
scroll to position [3049, 0]
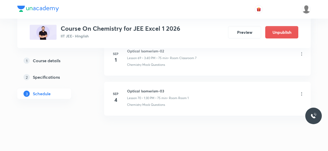
click at [302, 91] on icon at bounding box center [301, 93] width 5 height 5
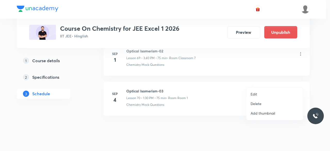
click at [188, 113] on div at bounding box center [165, 75] width 330 height 151
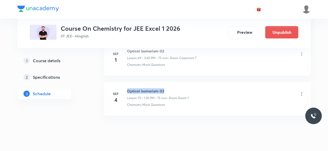
drag, startPoint x: 127, startPoint y: 78, endPoint x: 166, endPoint y: 78, distance: 38.4
click at [166, 88] on h6 "Optical Isomerism-03" at bounding box center [157, 90] width 61 height 5
copy h6 "Optical Isomerism-03"
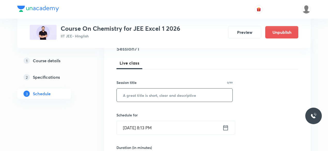
scroll to position [67, 0]
click at [140, 97] on input "text" at bounding box center [175, 94] width 116 height 13
paste input "Optical Isomerism-03"
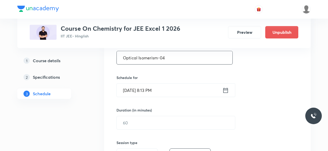
scroll to position [108, 0]
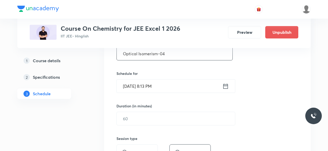
type input "Optical Isomerism-04"
click at [225, 86] on icon at bounding box center [225, 86] width 6 height 7
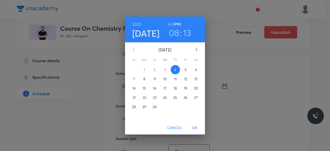
click at [185, 70] on p "5" at bounding box center [186, 69] width 2 height 5
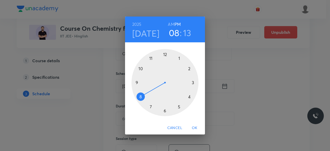
click at [179, 108] on div at bounding box center [165, 82] width 67 height 67
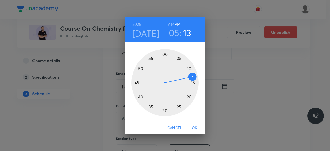
click at [179, 58] on div at bounding box center [165, 82] width 67 height 67
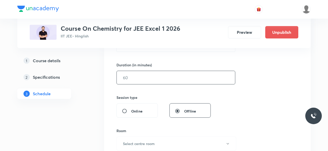
scroll to position [150, 0]
click at [134, 74] on input "text" at bounding box center [176, 76] width 118 height 13
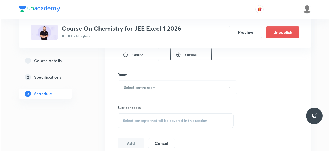
scroll to position [206, 0]
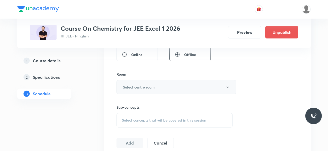
type input "60"
click at [143, 86] on h6 "Select centre room" at bounding box center [139, 86] width 32 height 5
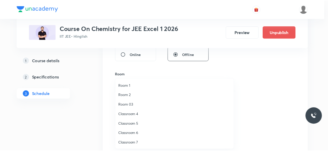
scroll to position [10, 0]
click at [133, 133] on span "Classroom 7" at bounding box center [175, 132] width 113 height 5
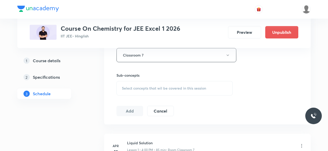
scroll to position [239, 0]
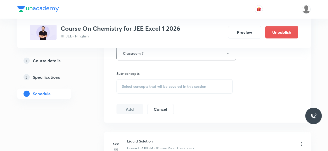
click at [123, 84] on span "Select concepts that wil be covered in this session" at bounding box center [164, 86] width 84 height 4
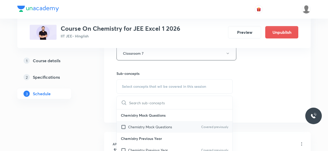
click at [123, 127] on input "checkbox" at bounding box center [124, 126] width 7 height 5
checkbox input "true"
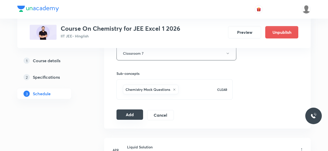
click at [125, 112] on button "Add" at bounding box center [129, 114] width 27 height 10
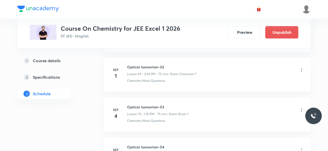
scroll to position [2795, 0]
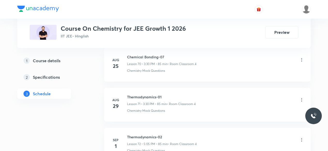
scroll to position [3208, 0]
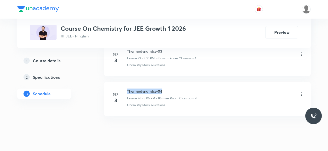
drag, startPoint x: 127, startPoint y: 77, endPoint x: 163, endPoint y: 76, distance: 36.4
click at [163, 88] on h6 "Thermodynamics-04" at bounding box center [162, 90] width 70 height 5
copy h6 "Thermodynamics-04"
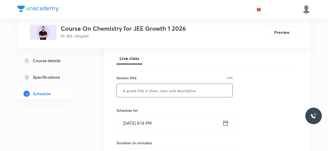
scroll to position [72, 0]
click at [140, 89] on input "text" at bounding box center [175, 89] width 116 height 13
paste input "Thermodynamics-04"
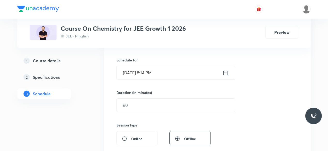
scroll to position [125, 0]
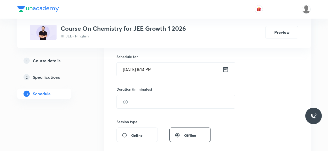
type input "Thermodynamics-05"
click at [224, 70] on icon at bounding box center [225, 69] width 6 height 7
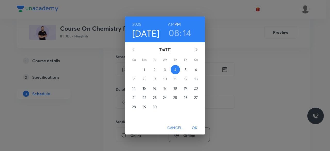
click at [185, 71] on p "5" at bounding box center [186, 69] width 2 height 5
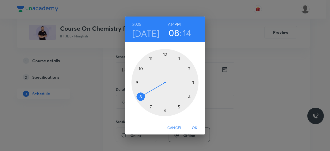
click at [193, 83] on div at bounding box center [165, 82] width 67 height 67
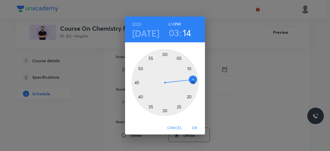
click at [165, 111] on div at bounding box center [165, 82] width 67 height 67
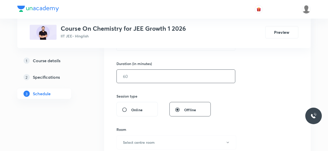
scroll to position [151, 0]
click at [134, 74] on input "text" at bounding box center [176, 75] width 118 height 13
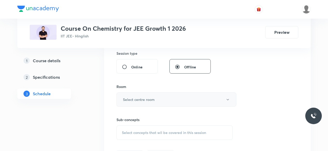
scroll to position [195, 0]
type input "85"
click at [137, 98] on h6 "Select centre room" at bounding box center [139, 97] width 32 height 5
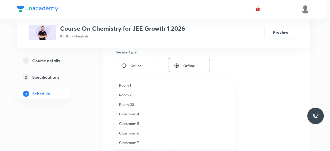
click at [135, 114] on span "Classroom 4" at bounding box center [175, 113] width 113 height 5
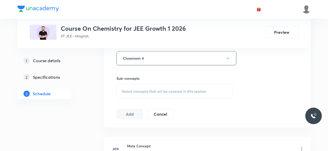
scroll to position [237, 0]
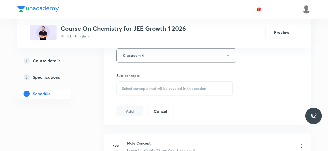
click at [124, 88] on span "Select concepts that wil be covered in this session" at bounding box center [164, 88] width 84 height 4
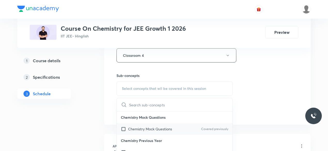
click at [123, 127] on input "checkbox" at bounding box center [124, 128] width 7 height 5
checkbox input "true"
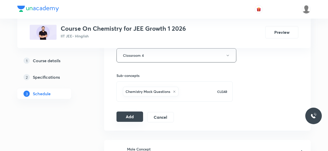
click at [128, 115] on button "Add" at bounding box center [129, 116] width 27 height 10
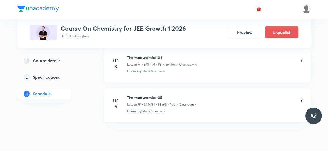
scroll to position [3012, 0]
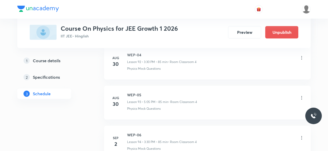
scroll to position [4044, 0]
drag, startPoint x: 127, startPoint y: 77, endPoint x: 141, endPoint y: 77, distance: 13.7
click at [141, 92] on h6 "WEP-07" at bounding box center [162, 94] width 70 height 5
copy h6 "WEP-07"
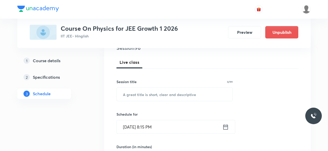
scroll to position [75, 0]
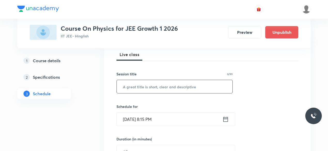
click at [134, 88] on input "text" at bounding box center [175, 86] width 116 height 13
paste input "WEP-07"
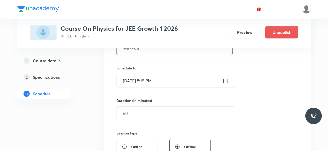
scroll to position [114, 0]
type input "WEP-08"
click at [226, 81] on icon at bounding box center [225, 80] width 6 height 7
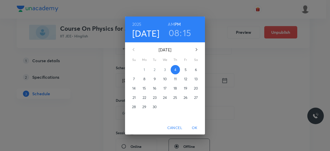
click at [185, 69] on p "5" at bounding box center [186, 69] width 2 height 5
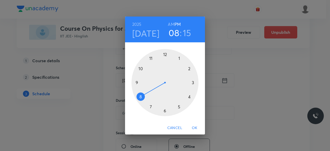
click at [179, 107] on div at bounding box center [165, 82] width 67 height 67
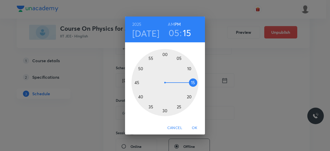
click at [179, 58] on div at bounding box center [165, 82] width 67 height 67
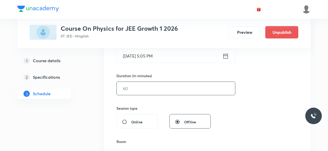
scroll to position [139, 0]
click at [136, 88] on input "text" at bounding box center [176, 87] width 118 height 13
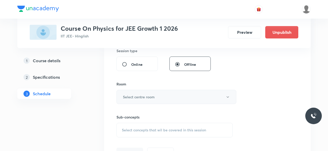
scroll to position [196, 0]
type input "85"
click at [127, 94] on h6 "Select centre room" at bounding box center [139, 96] width 32 height 5
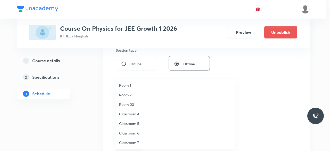
click at [134, 113] on span "Classroom 4" at bounding box center [175, 113] width 113 height 5
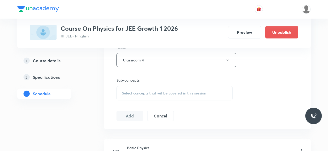
scroll to position [236, 0]
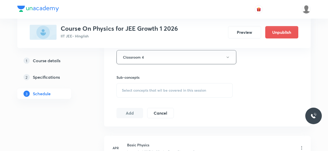
click at [123, 90] on span "Select concepts that wil be covered in this session" at bounding box center [164, 90] width 84 height 4
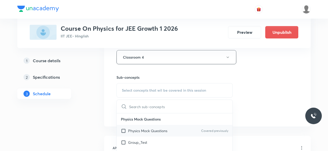
click at [124, 129] on input "checkbox" at bounding box center [124, 130] width 7 height 5
checkbox input "true"
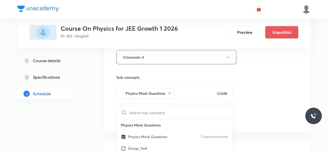
click at [111, 107] on div "Session 96 Live class Session title 6/99 WEP-08 ​ Schedule for [DATE] 5:05 PM ​…" at bounding box center [207, 0] width 206 height 265
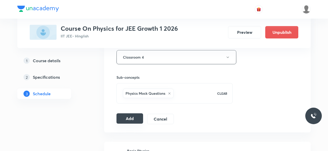
click at [129, 116] on button "Add" at bounding box center [129, 118] width 27 height 10
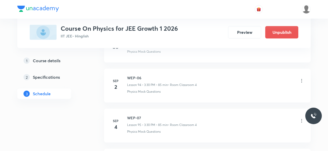
scroll to position [3848, 0]
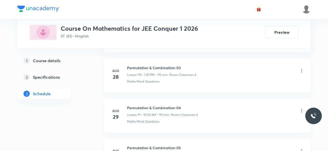
scroll to position [4084, 0]
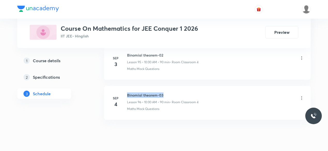
drag, startPoint x: 127, startPoint y: 77, endPoint x: 165, endPoint y: 76, distance: 38.0
click at [165, 92] on h6 "Binomial theorem-03" at bounding box center [162, 94] width 71 height 5
copy h6 "Binomial theorem-03"
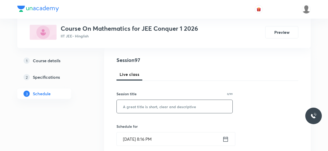
scroll to position [65, 0]
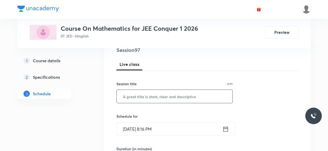
click at [140, 97] on input "text" at bounding box center [175, 96] width 116 height 13
paste input "Binomial theorem-03"
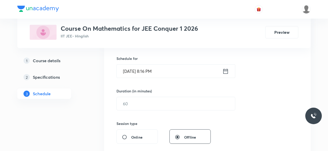
scroll to position [123, 0]
type input "Binomial theorem-04"
click at [224, 71] on icon at bounding box center [225, 70] width 6 height 7
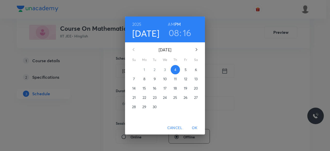
click at [186, 69] on p "5" at bounding box center [186, 69] width 2 height 5
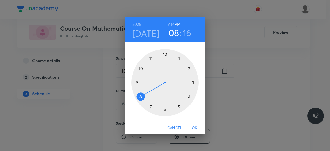
click at [141, 68] on div at bounding box center [165, 82] width 67 height 67
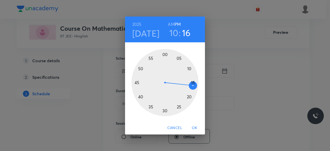
click at [166, 54] on div at bounding box center [165, 82] width 67 height 67
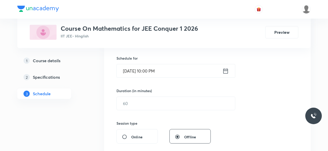
click at [225, 68] on icon at bounding box center [225, 70] width 6 height 7
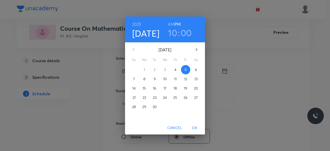
click at [170, 23] on h6 "AM" at bounding box center [171, 24] width 6 height 7
click at [196, 127] on span "OK" at bounding box center [195, 128] width 12 height 6
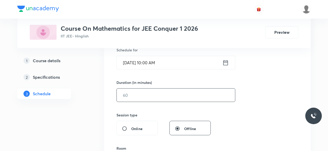
scroll to position [138, 0]
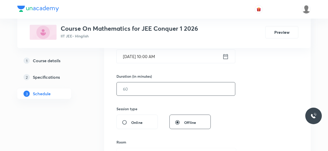
click at [139, 91] on input "text" at bounding box center [176, 88] width 118 height 13
type input "8"
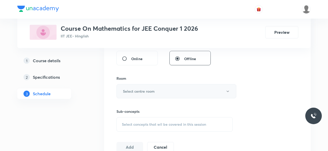
scroll to position [202, 0]
type input "90"
click at [125, 90] on h6 "Select centre room" at bounding box center [139, 90] width 32 height 5
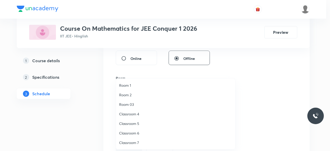
click at [135, 114] on span "Classroom 4" at bounding box center [175, 113] width 113 height 5
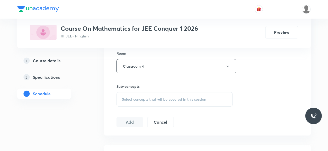
scroll to position [229, 0]
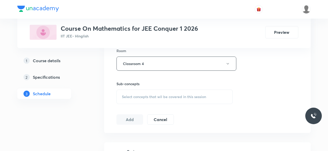
click at [122, 93] on div "Select concepts that wil be covered in this session" at bounding box center [174, 97] width 116 height 14
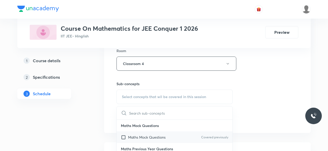
click at [122, 136] on input "checkbox" at bounding box center [124, 136] width 7 height 5
checkbox input "true"
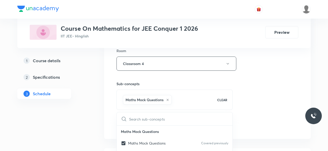
click at [110, 110] on div "Session 97 Live class Session title 19/99 Binomial theorem-04 ​ Schedule for Se…" at bounding box center [207, 6] width 206 height 265
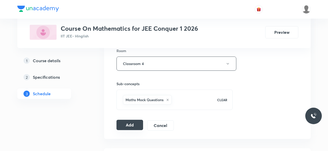
click at [128, 124] on button "Add" at bounding box center [129, 125] width 27 height 10
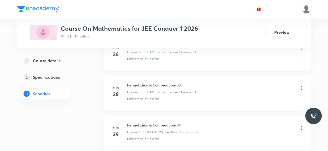
scroll to position [3848, 0]
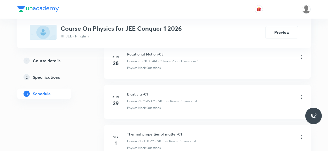
scroll to position [4004, 0]
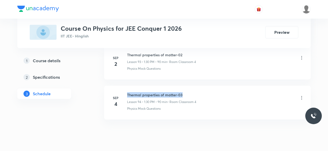
drag, startPoint x: 127, startPoint y: 77, endPoint x: 184, endPoint y: 76, distance: 56.8
click at [184, 92] on h6 "Thermal properties of matter-03" at bounding box center [161, 94] width 69 height 5
copy h6 "Thermal properties of matter-03"
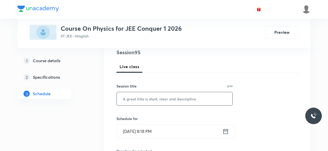
scroll to position [66, 0]
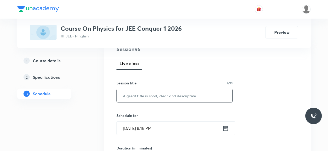
click at [130, 97] on input "text" at bounding box center [175, 95] width 116 height 13
paste input "Thermal properties of matter-03"
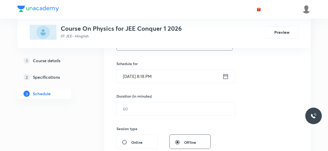
scroll to position [118, 0]
type input "Thermal properties of matter-04"
click at [224, 77] on icon at bounding box center [225, 75] width 6 height 7
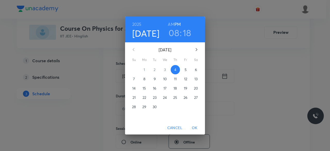
click at [185, 69] on p "5" at bounding box center [186, 69] width 2 height 5
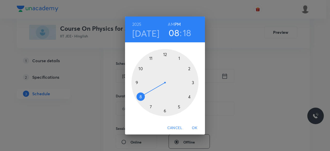
click at [150, 58] on div at bounding box center [165, 82] width 67 height 67
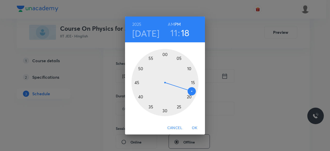
click at [136, 83] on div at bounding box center [165, 82] width 67 height 67
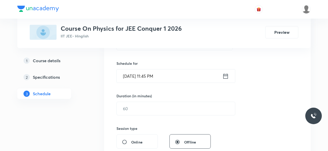
click at [226, 76] on icon at bounding box center [225, 75] width 6 height 7
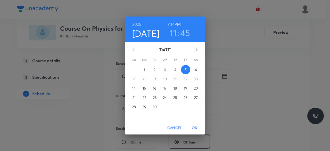
click at [172, 25] on h6 "AM" at bounding box center [171, 24] width 6 height 7
click at [194, 127] on span "OK" at bounding box center [195, 128] width 12 height 6
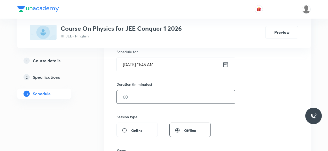
scroll to position [132, 0]
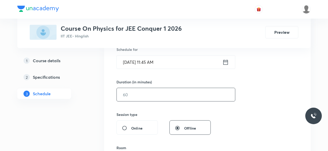
click at [140, 93] on input "text" at bounding box center [176, 94] width 118 height 13
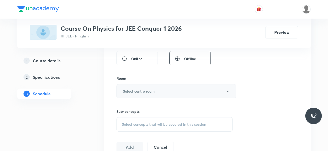
scroll to position [202, 0]
type input "90"
click at [135, 91] on h6 "Select centre room" at bounding box center [139, 90] width 32 height 5
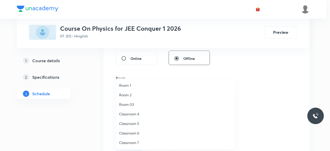
click at [134, 114] on span "Classroom 4" at bounding box center [175, 113] width 113 height 5
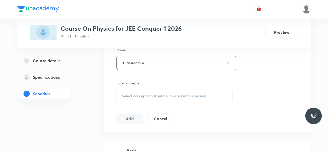
scroll to position [232, 0]
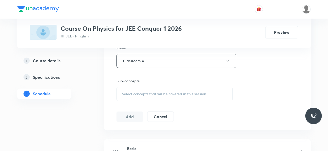
click at [122, 92] on span "Select concepts that wil be covered in this session" at bounding box center [164, 94] width 84 height 4
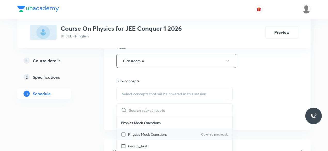
click at [123, 134] on input "checkbox" at bounding box center [124, 134] width 7 height 5
checkbox input "true"
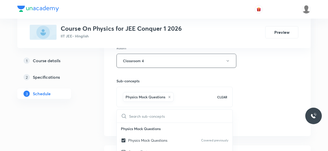
click at [111, 107] on div "Session 95 Live class Session title 31/99 Thermal properties of matter-04 ​ Sch…" at bounding box center [207, 3] width 206 height 265
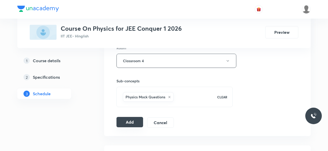
click at [126, 122] on button "Add" at bounding box center [129, 122] width 27 height 10
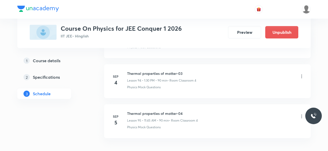
scroll to position [3788, 0]
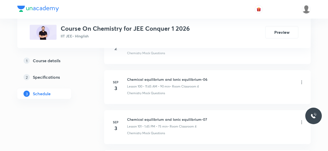
scroll to position [4323, 0]
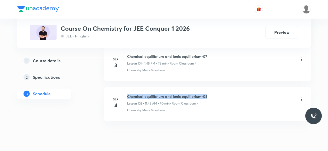
drag, startPoint x: 127, startPoint y: 77, endPoint x: 208, endPoint y: 77, distance: 80.7
click at [208, 94] on div "Chemical equilibrium and Ionic equilibrium-08 Lesson 102 • 11:45 AM • 90 min • …" at bounding box center [215, 100] width 177 height 12
copy h6 "Chemical equilibrium and Ionic equilibrium-08"
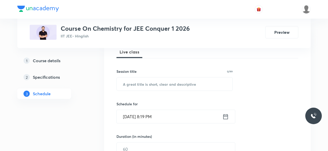
scroll to position [79, 0]
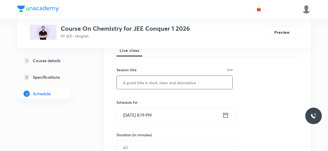
click at [132, 84] on input "text" at bounding box center [175, 82] width 116 height 13
paste input "Chemical equilibrium and Ionic equilibrium-08"
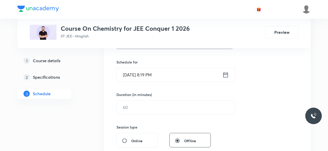
scroll to position [120, 0]
type input "Chemical equilibrium and Ionic equilibrium-09"
click at [224, 74] on icon at bounding box center [225, 73] width 5 height 5
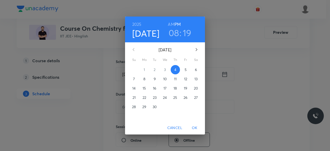
click at [186, 69] on p "5" at bounding box center [186, 69] width 2 height 5
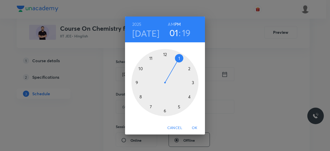
click at [180, 58] on div at bounding box center [165, 82] width 67 height 67
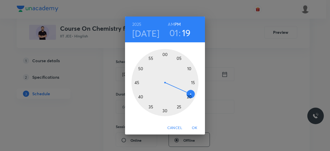
click at [165, 111] on div at bounding box center [165, 82] width 67 height 67
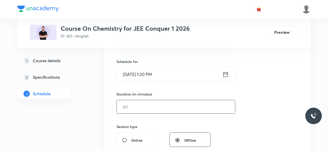
click at [142, 109] on input "text" at bounding box center [176, 106] width 118 height 13
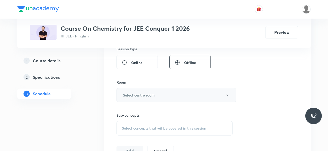
scroll to position [198, 0]
type input "90"
click at [125, 93] on h6 "Select centre room" at bounding box center [139, 94] width 32 height 5
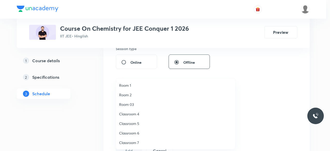
click at [135, 114] on span "Classroom 4" at bounding box center [175, 113] width 113 height 5
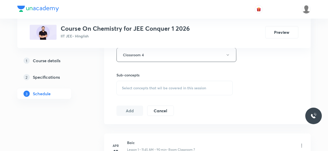
scroll to position [238, 0]
click at [123, 88] on span "Select concepts that wil be covered in this session" at bounding box center [164, 88] width 84 height 4
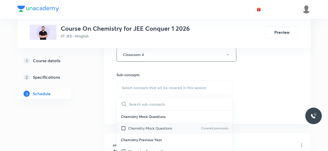
click at [124, 127] on input "checkbox" at bounding box center [124, 127] width 7 height 5
checkbox input "true"
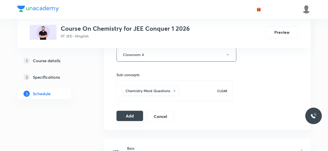
click at [127, 114] on button "Add" at bounding box center [129, 116] width 27 height 10
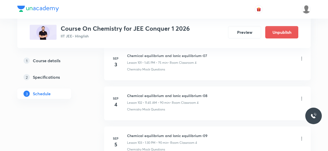
scroll to position [4127, 0]
